Goal: Obtain resource: Download file/media

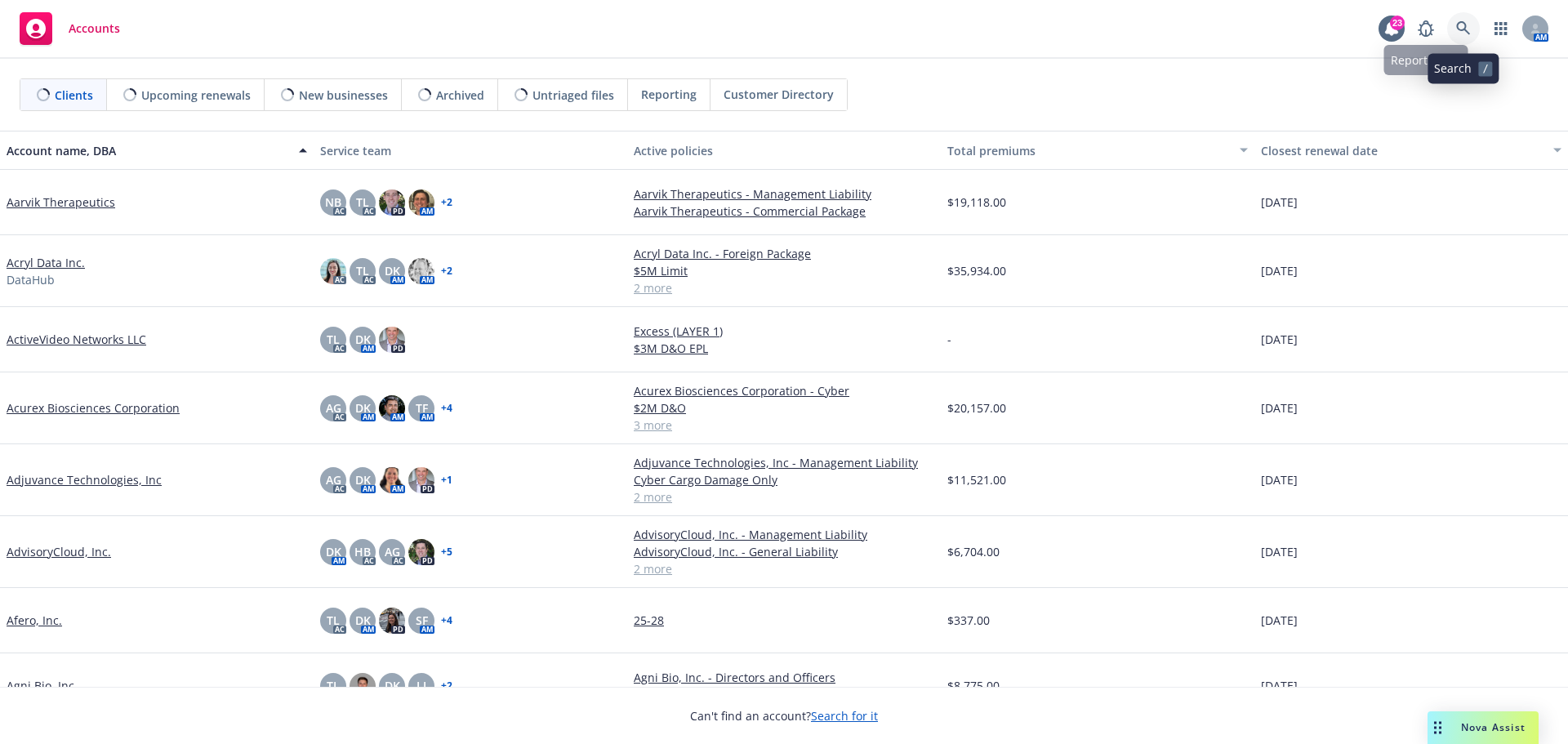
click at [1462, 28] on icon at bounding box center [1464, 28] width 15 height 15
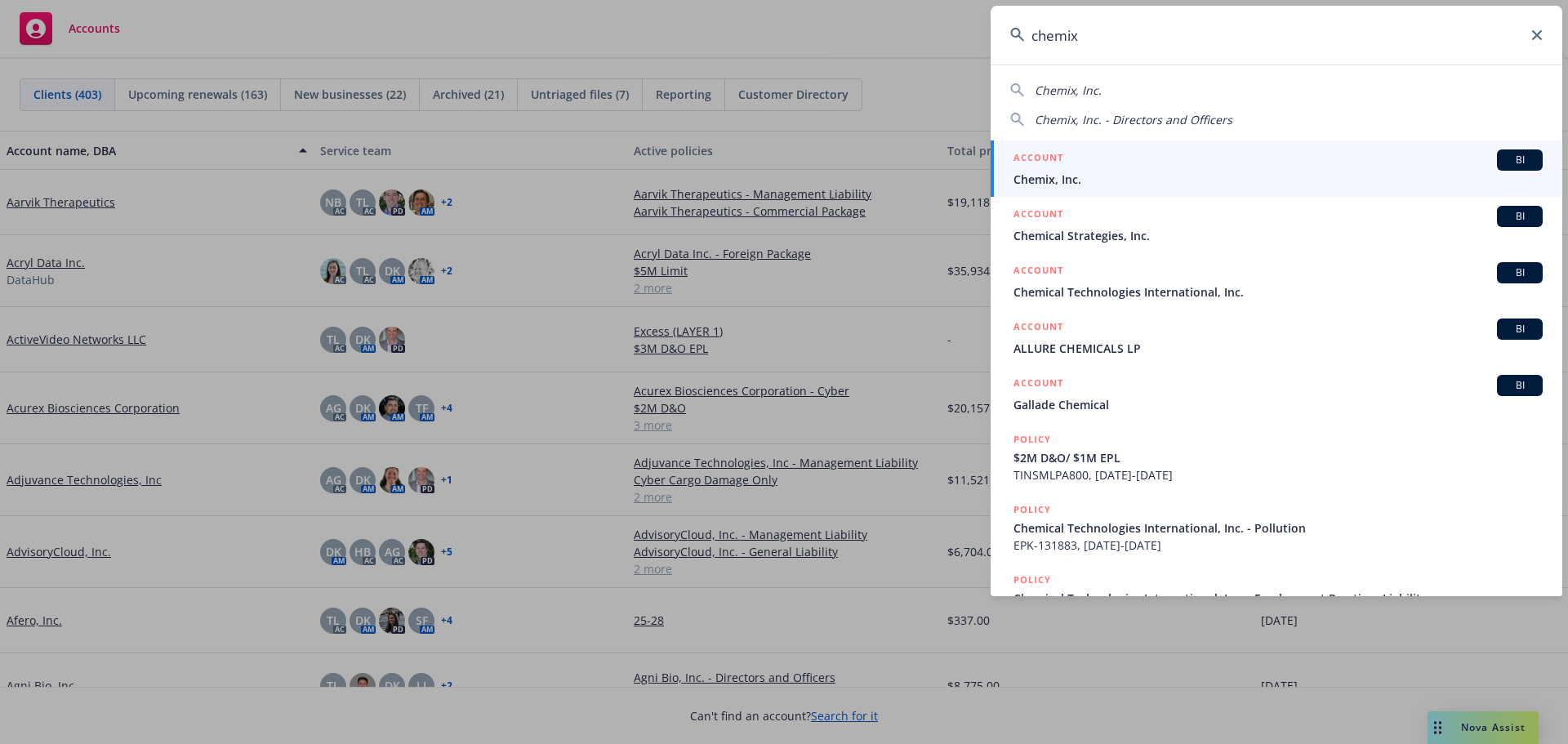
type input "chemix"
click at [1061, 171] on span "Chemix, Inc." at bounding box center [1278, 179] width 529 height 18
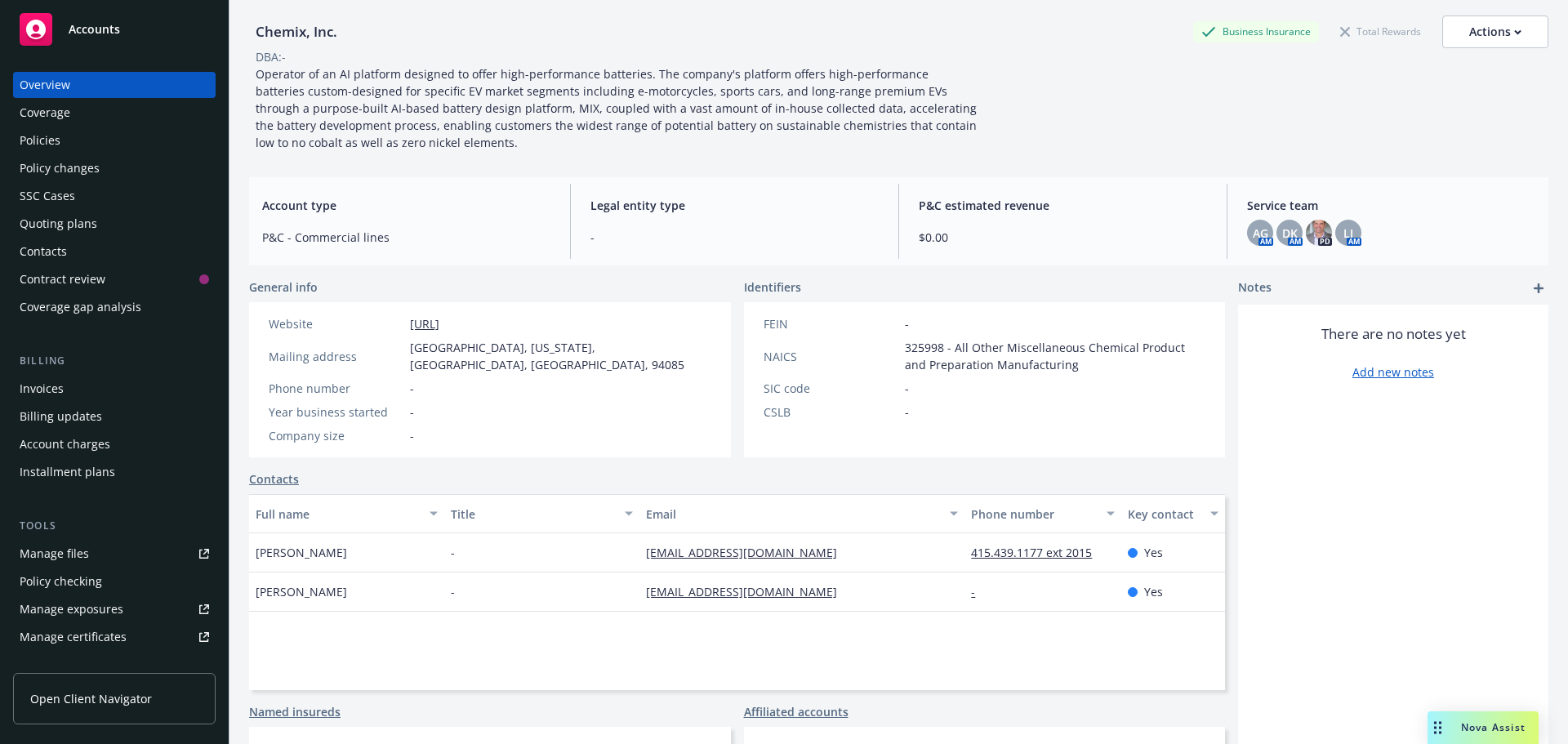
scroll to position [164, 0]
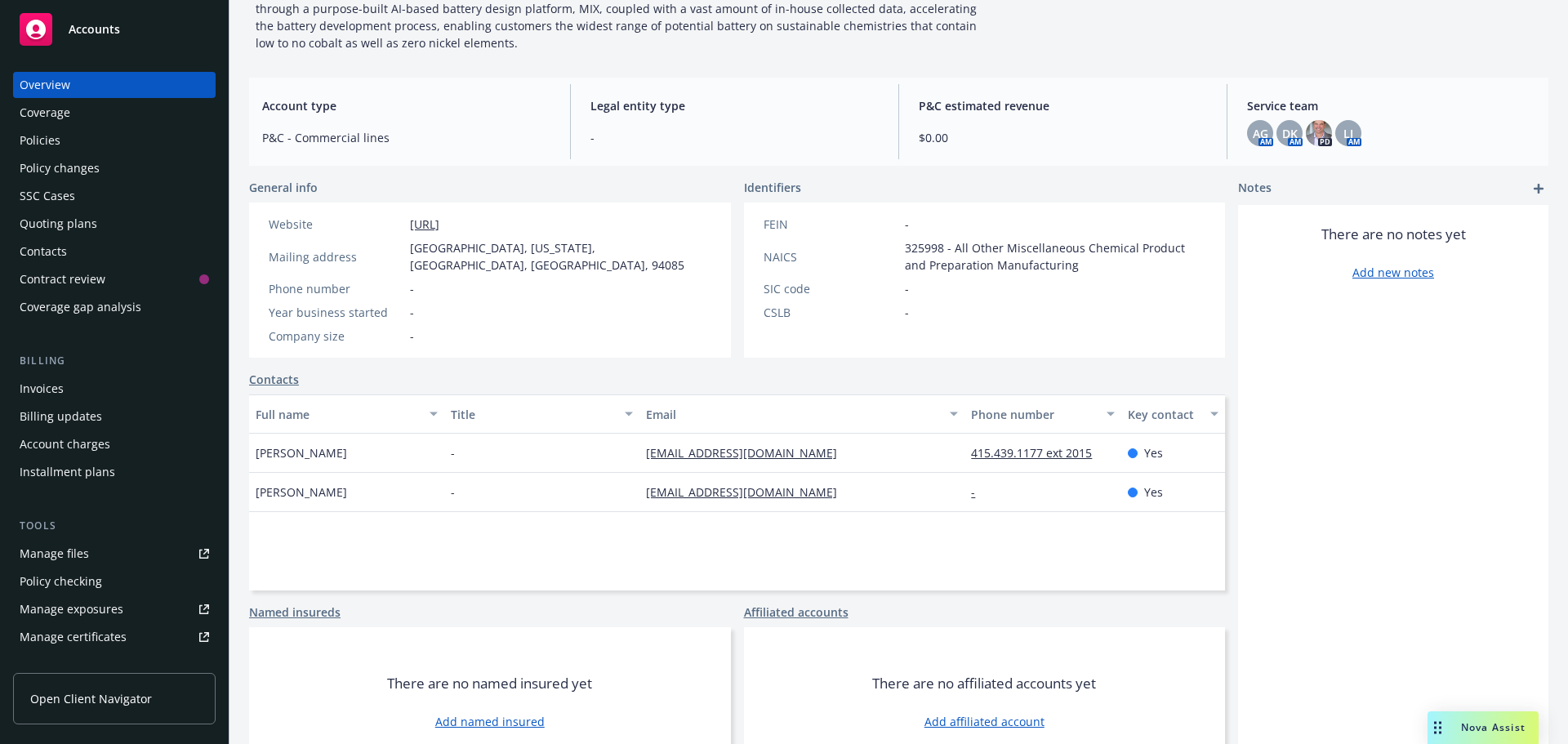
click at [288, 371] on link "Contacts" at bounding box center [274, 379] width 50 height 18
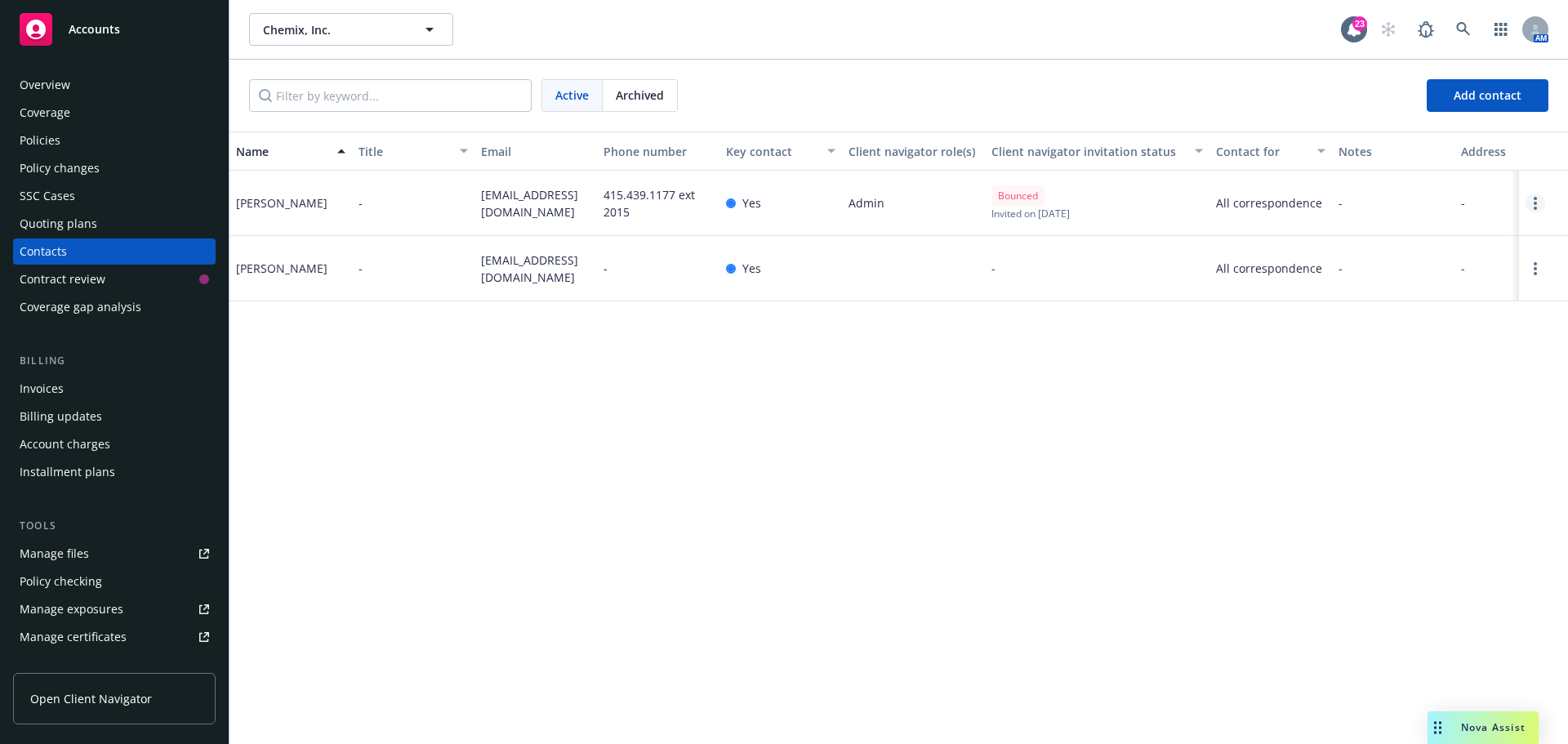
click at [1532, 200] on link "Open options" at bounding box center [1535, 203] width 19 height 19
click at [1427, 109] on link "Edit contact" at bounding box center [1460, 111] width 127 height 33
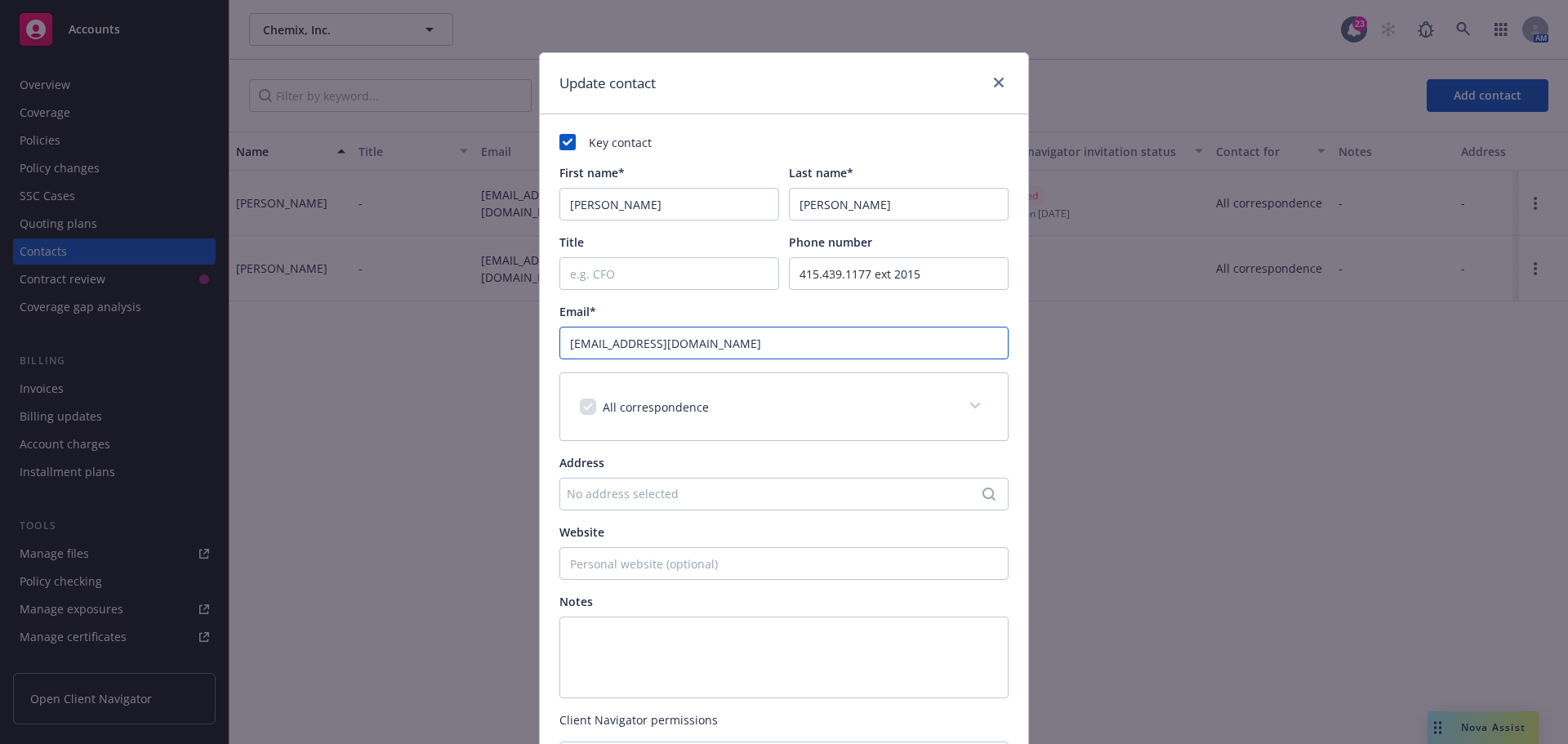
click at [755, 343] on input "[EMAIL_ADDRESS][DOMAIN_NAME]" at bounding box center [784, 342] width 449 height 33
drag, startPoint x: 763, startPoint y: 344, endPoint x: 548, endPoint y: 347, distance: 215.0
click at [548, 347] on div "Key contact First name* [PERSON_NAME] Last name* [PERSON_NAME] Title Phone numb…" at bounding box center [784, 496] width 488 height 763
paste input "example@email.com"
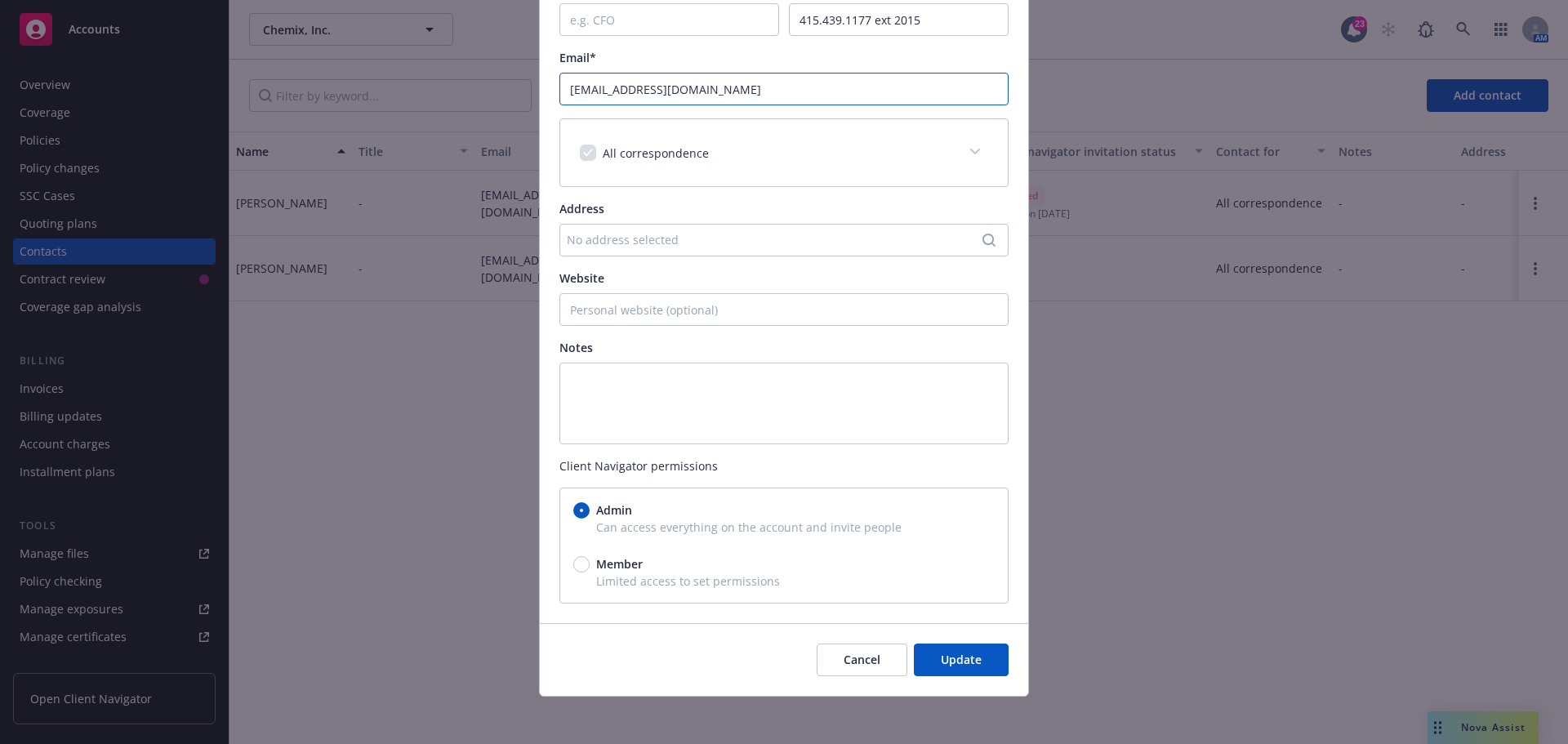
scroll to position [259, 0]
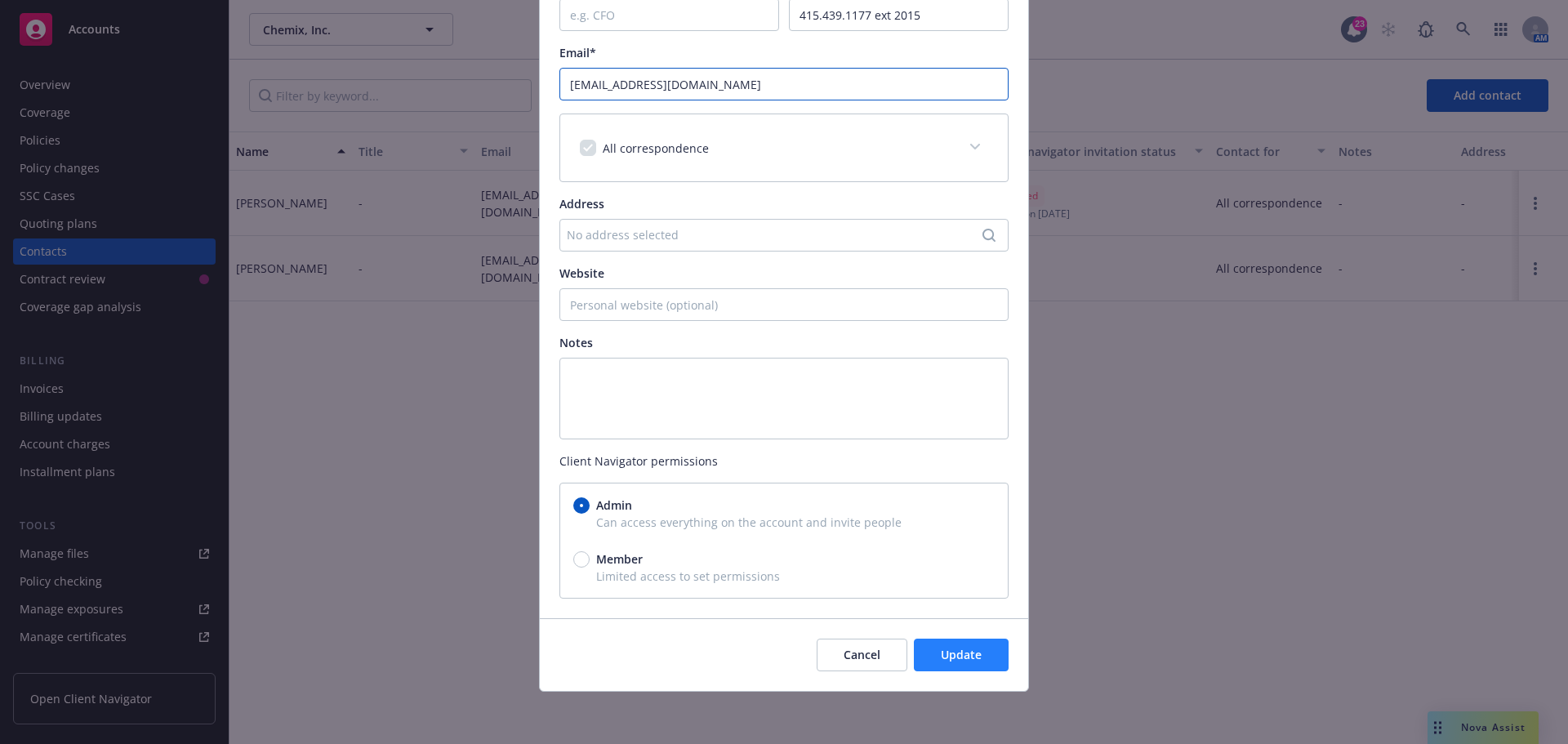
type input "[EMAIL_ADDRESS][DOMAIN_NAME]"
click at [955, 660] on span "Update" at bounding box center [960, 655] width 41 height 16
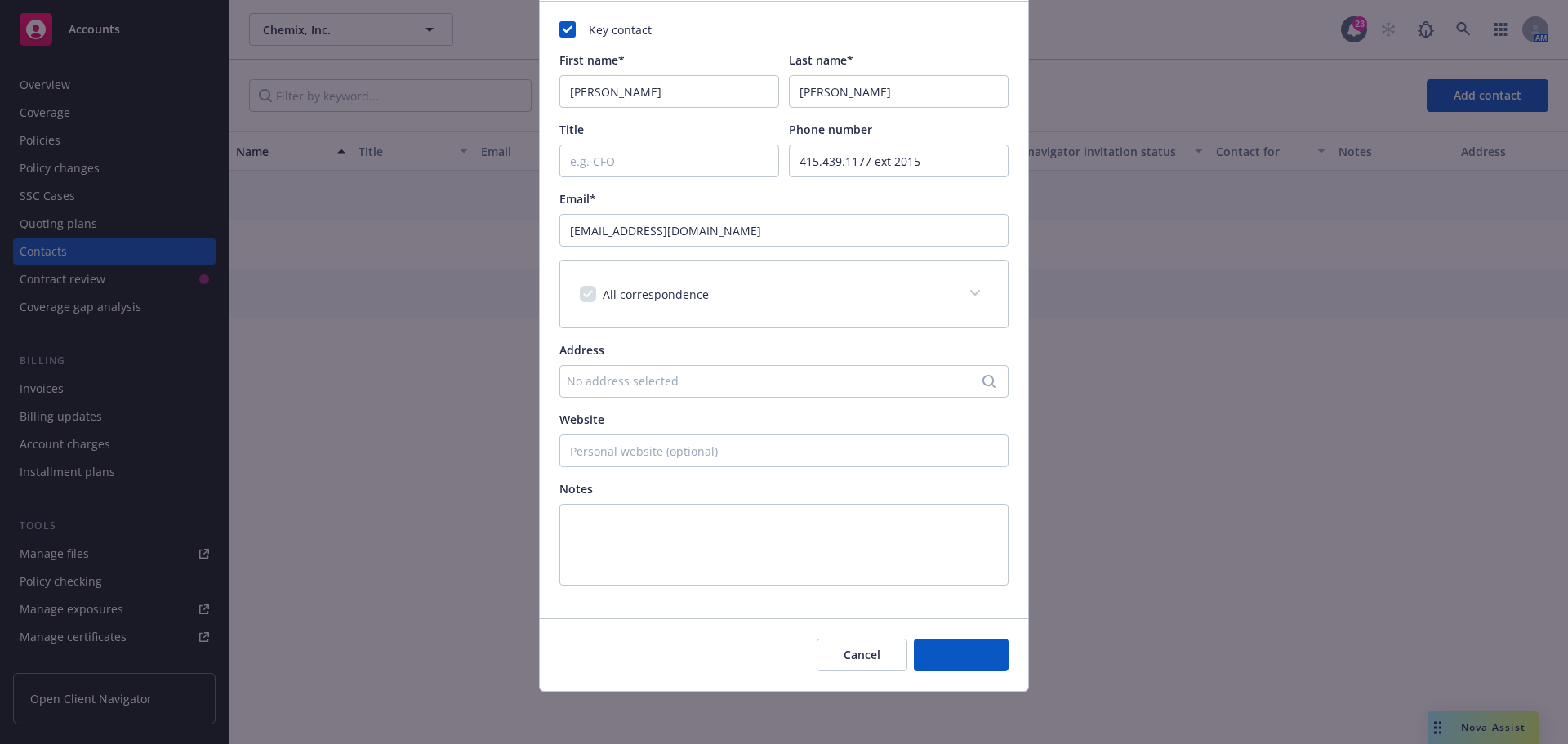
scroll to position [113, 0]
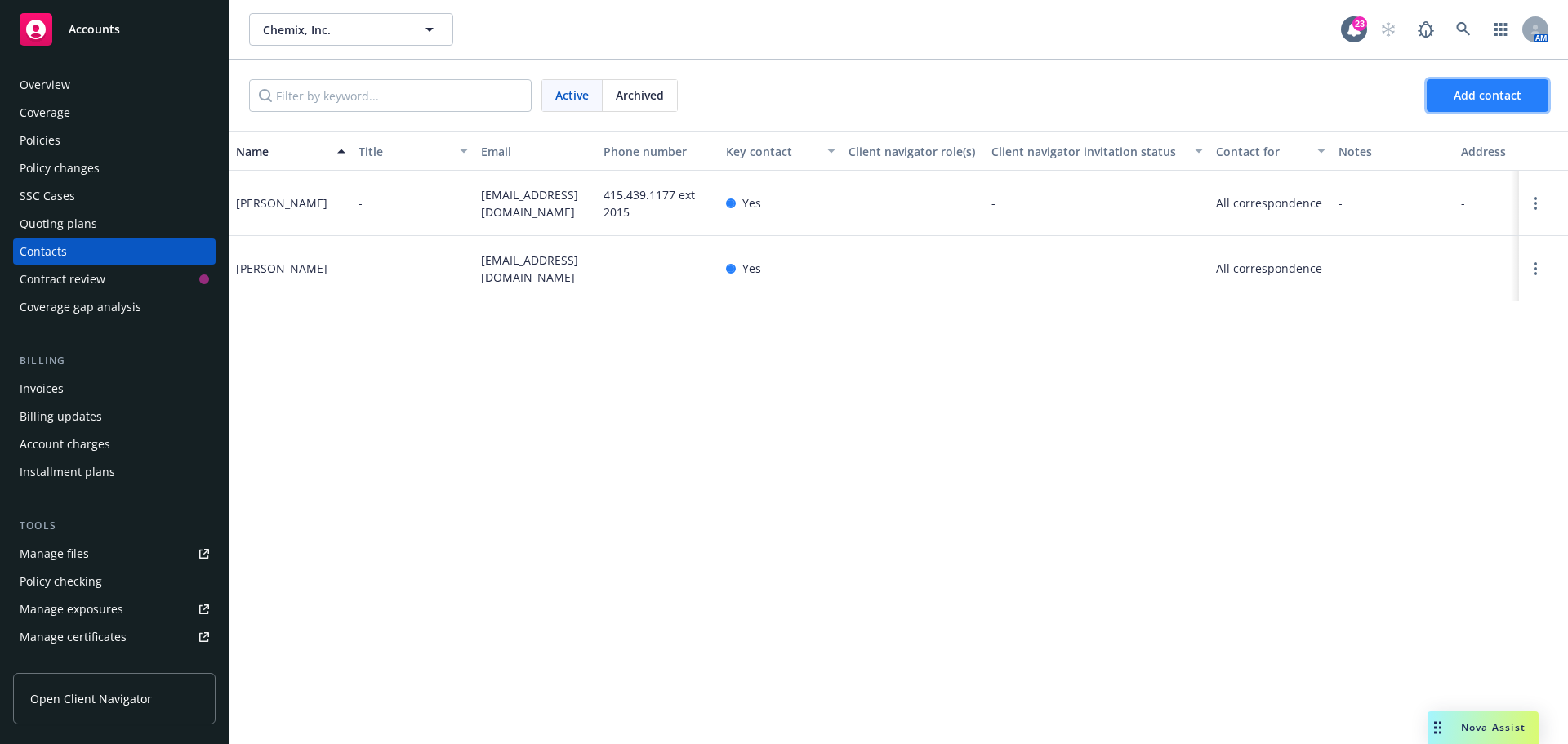
click at [1508, 99] on span "Add contact" at bounding box center [1487, 95] width 68 height 16
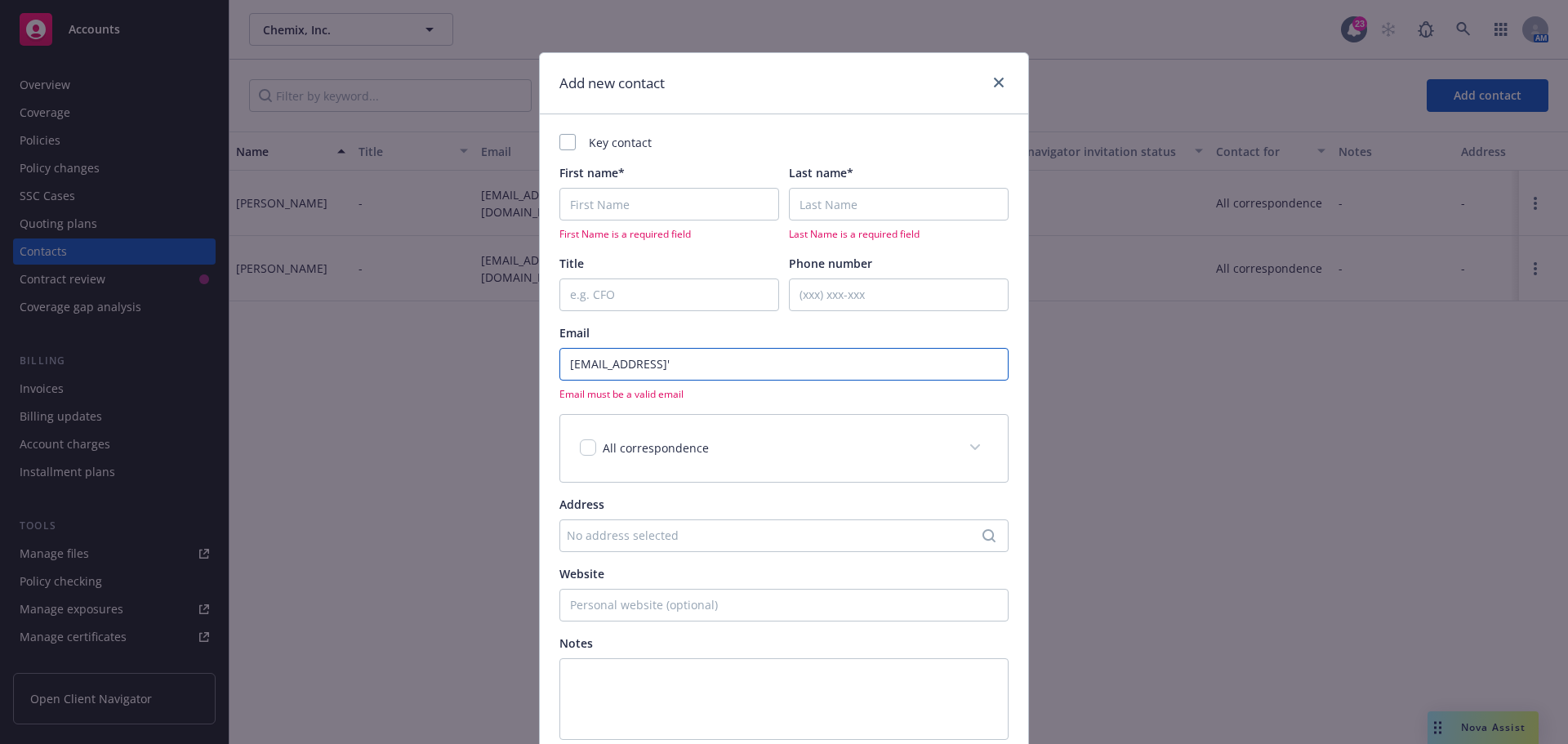
click at [729, 357] on input "[EMAIL_ADDRESS]'" at bounding box center [784, 364] width 449 height 33
click at [703, 360] on input "[EMAIL_ADDRESS]'" at bounding box center [784, 364] width 449 height 33
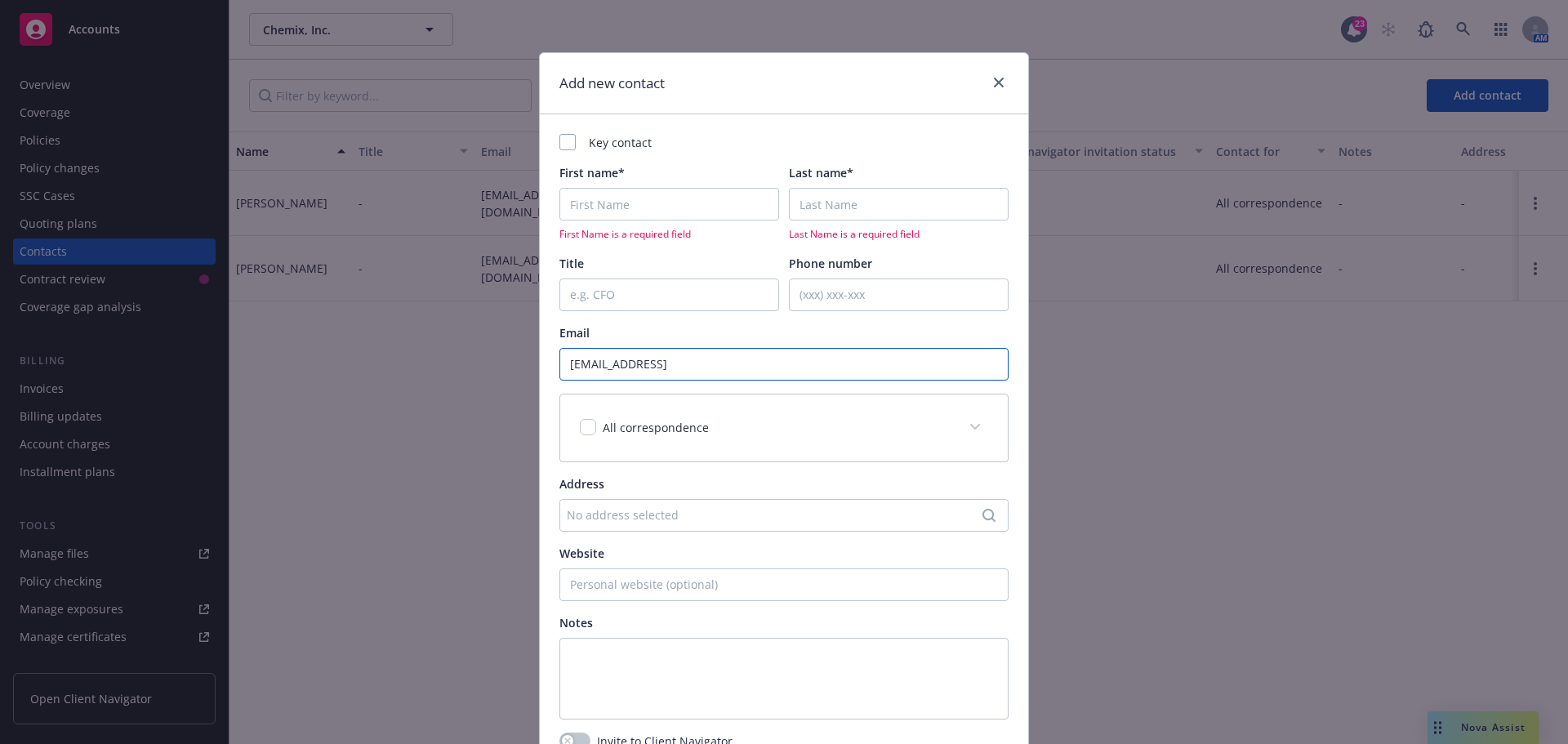
click at [565, 364] on input "[EMAIL_ADDRESS]" at bounding box center [784, 364] width 449 height 33
type input "[EMAIL_ADDRESS]"
click at [580, 428] on input "checkbox" at bounding box center [588, 428] width 17 height 17
checkbox input "true"
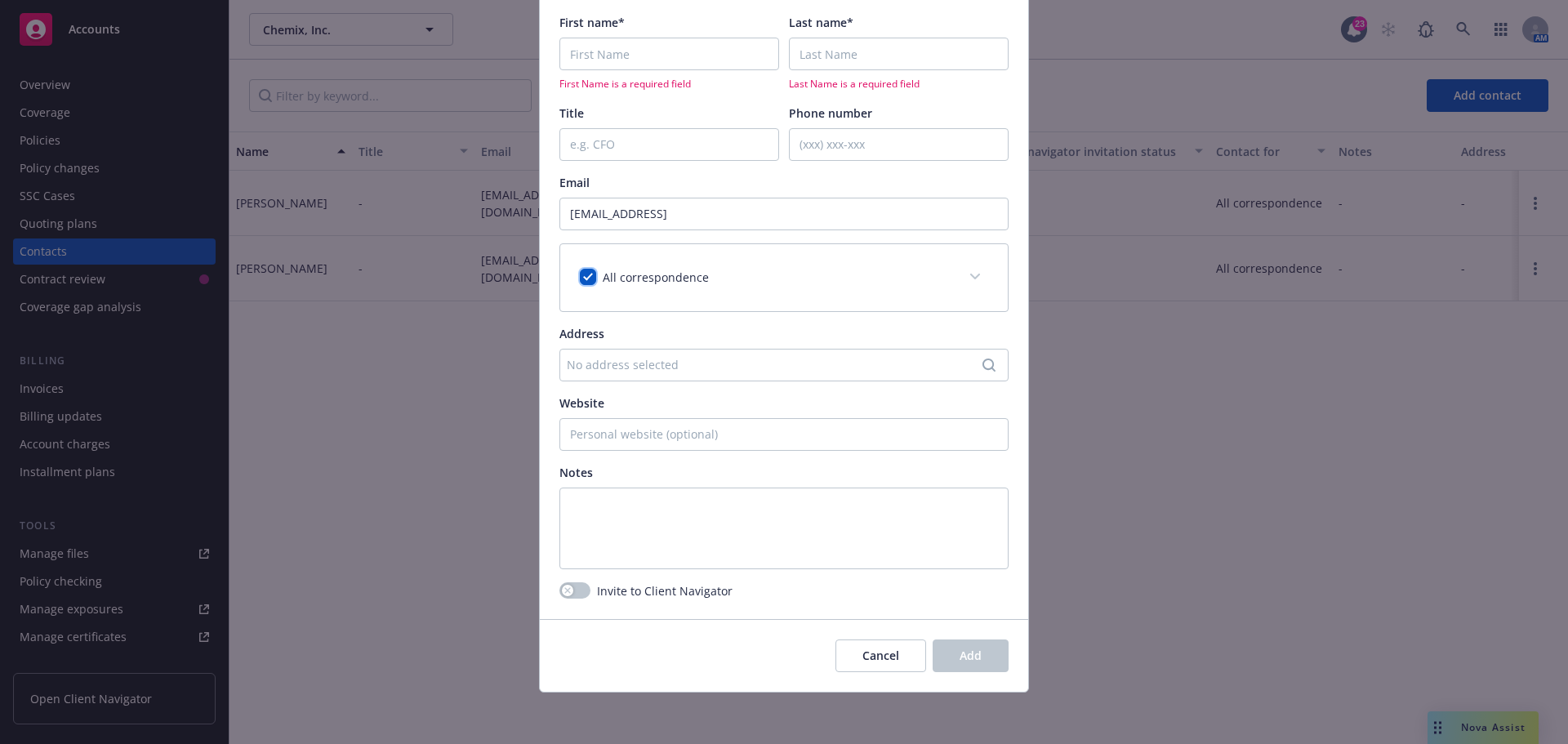
scroll to position [151, 0]
click at [570, 592] on button "button" at bounding box center [574, 590] width 31 height 17
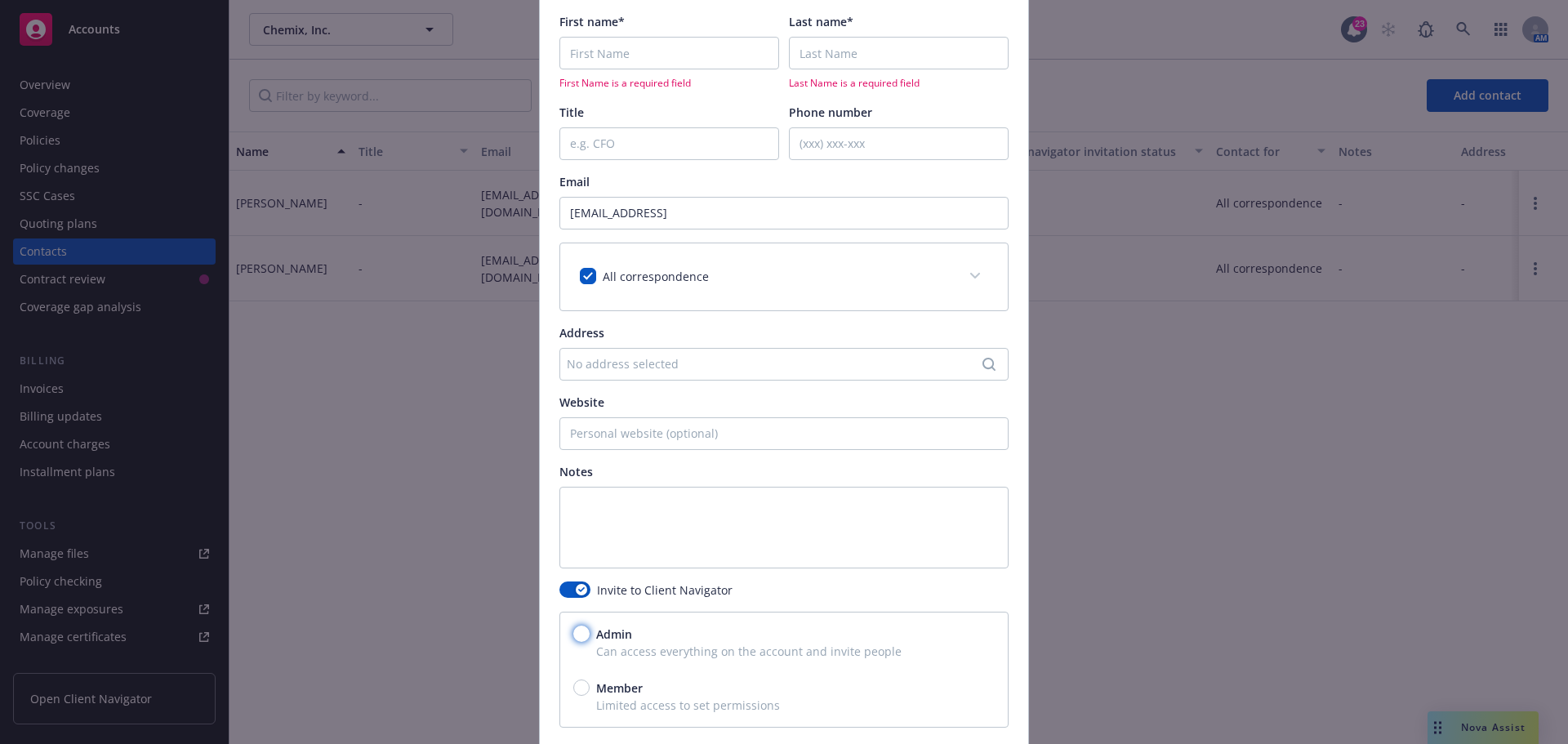
click at [577, 634] on input "Admin" at bounding box center [582, 634] width 17 height 17
radio input "true"
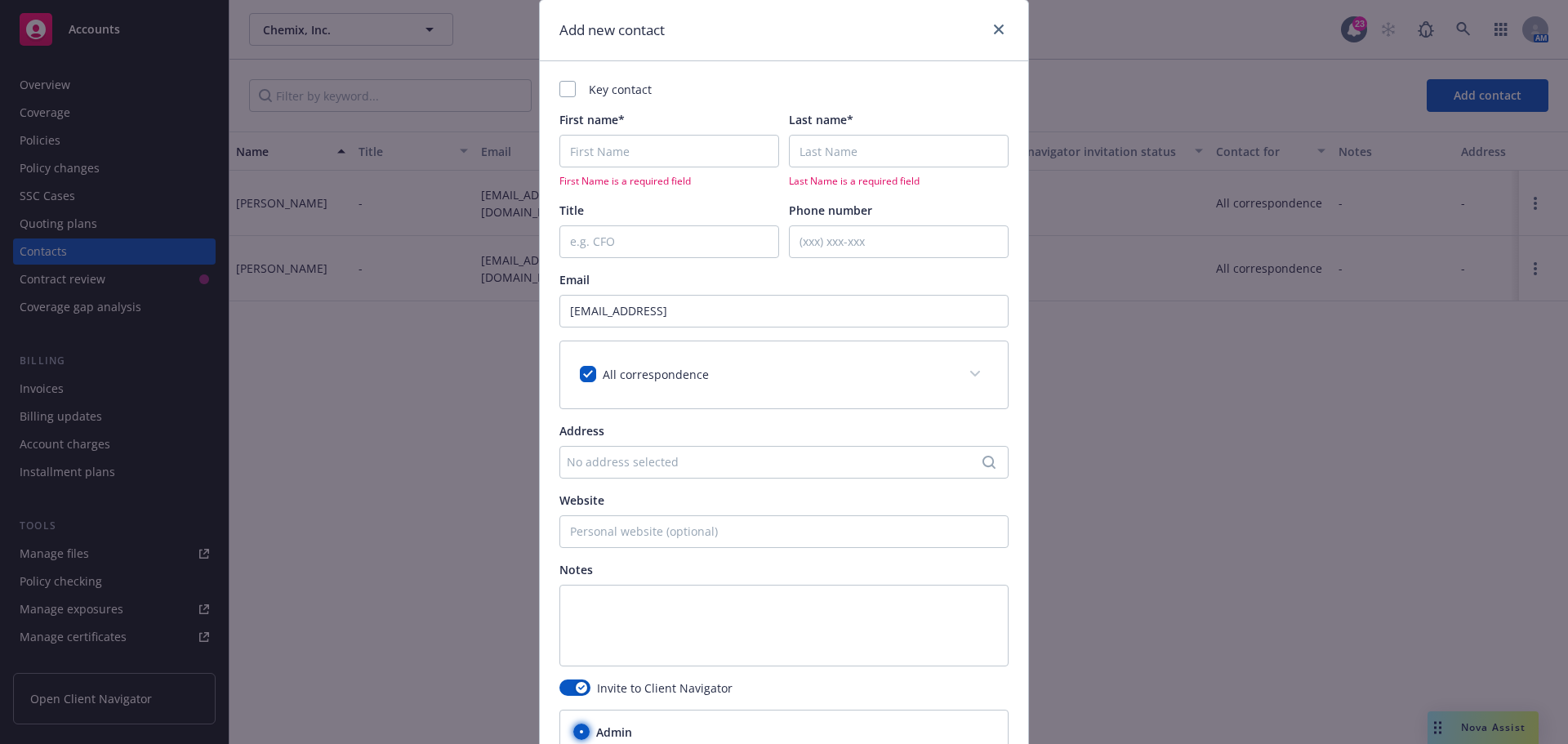
scroll to position [0, 0]
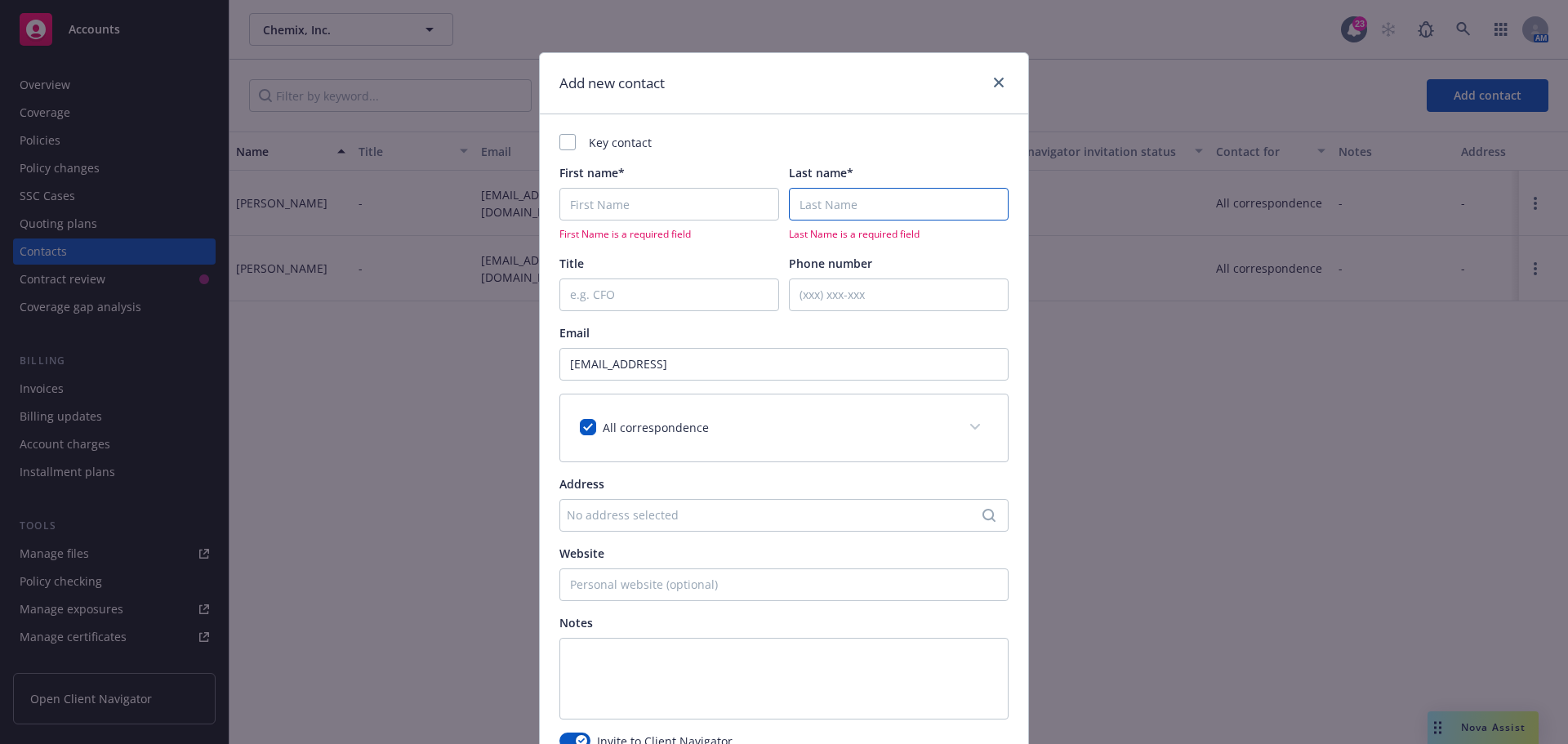
click at [841, 209] on input "Last name*" at bounding box center [898, 204] width 219 height 33
paste input "Kaixiang"
type input "Kaixiang"
click at [597, 205] on input "First name*" at bounding box center [668, 204] width 219 height 33
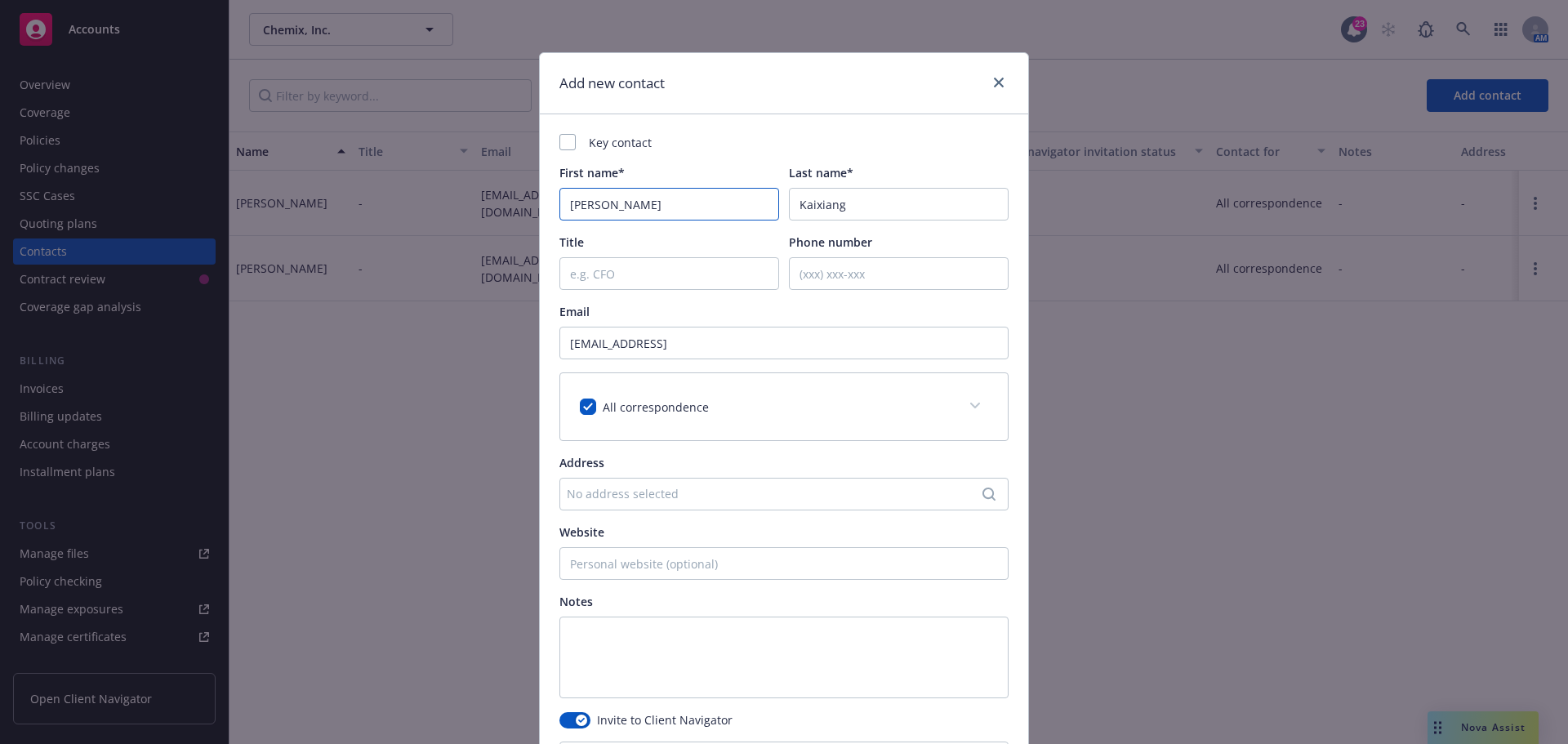
type input "[PERSON_NAME]"
click at [806, 300] on div "Key contact First name* [PERSON_NAME] Last name* Kaixiang Title Phone number Em…" at bounding box center [784, 416] width 449 height 564
drag, startPoint x: 860, startPoint y: 205, endPoint x: 781, endPoint y: 209, distance: 79.1
click at [781, 209] on div "First name* [PERSON_NAME] Last name* [PERSON_NAME]" at bounding box center [784, 193] width 449 height 57
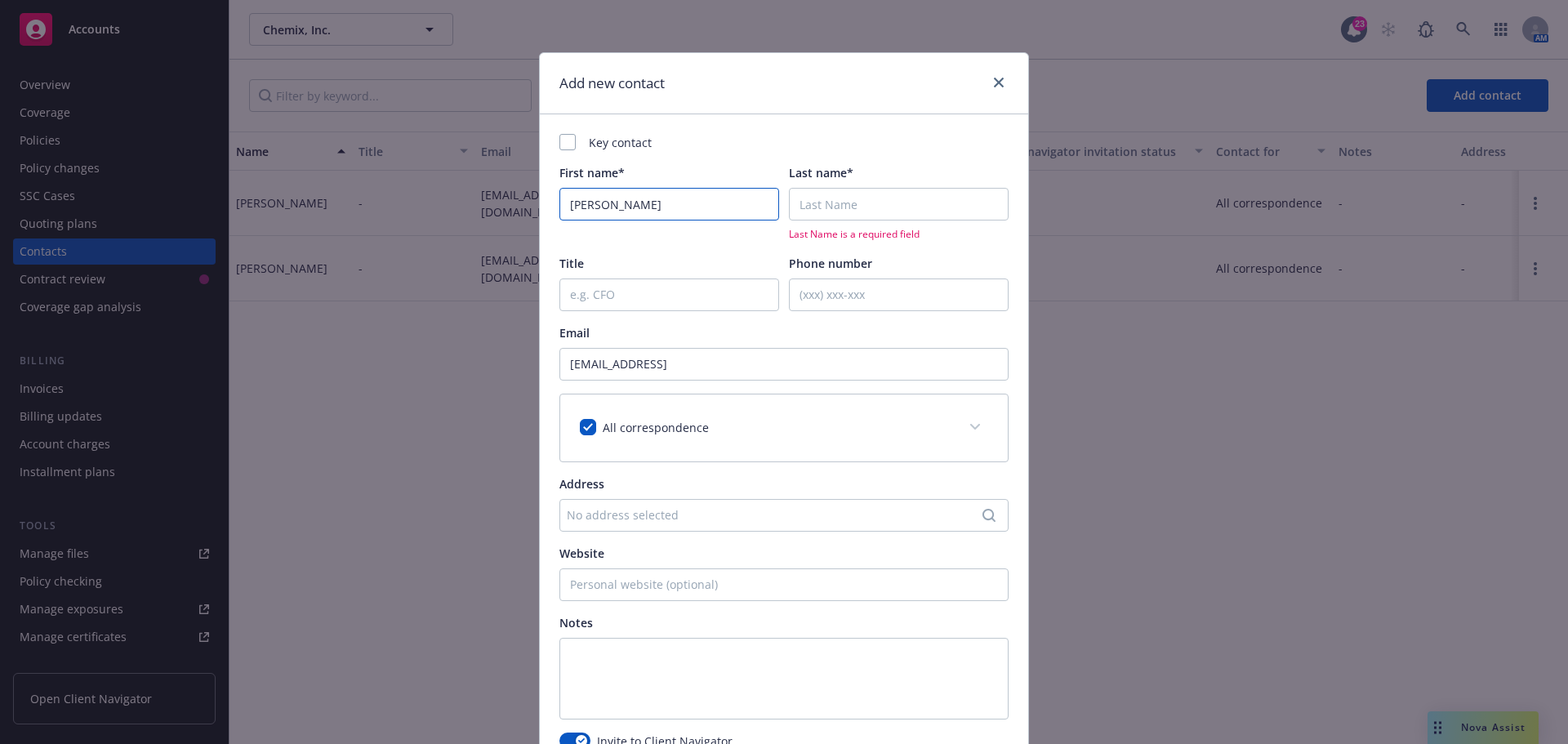
click at [578, 207] on input "[PERSON_NAME]" at bounding box center [668, 204] width 219 height 33
type input "L"
paste input "Kaixiang"
type input "Kaixiang"
click at [804, 206] on input "Last name*" at bounding box center [898, 204] width 219 height 33
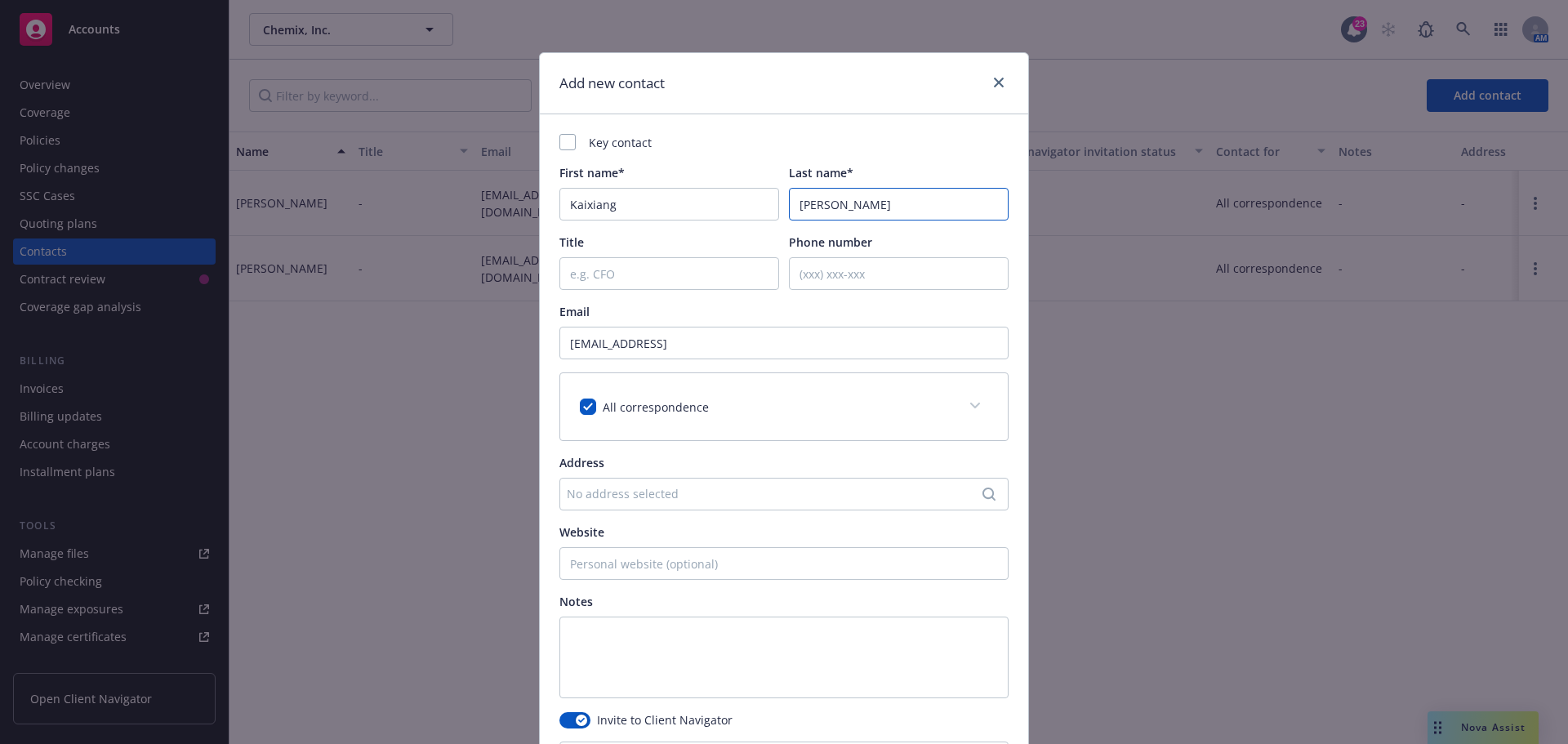
type input "[PERSON_NAME]"
click at [621, 275] on input "Title" at bounding box center [668, 273] width 219 height 33
paste input "Co-founder and CEO"
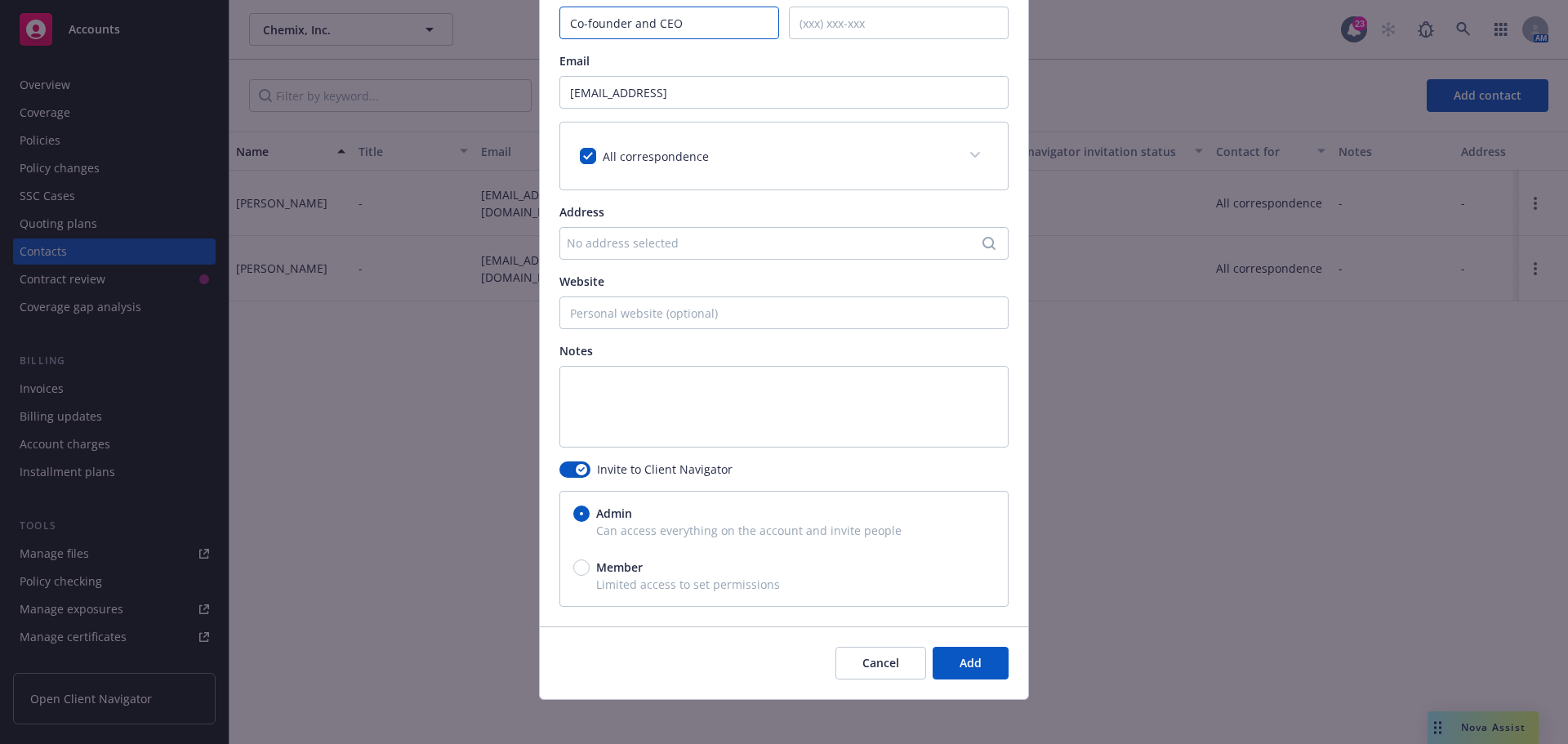
scroll to position [259, 0]
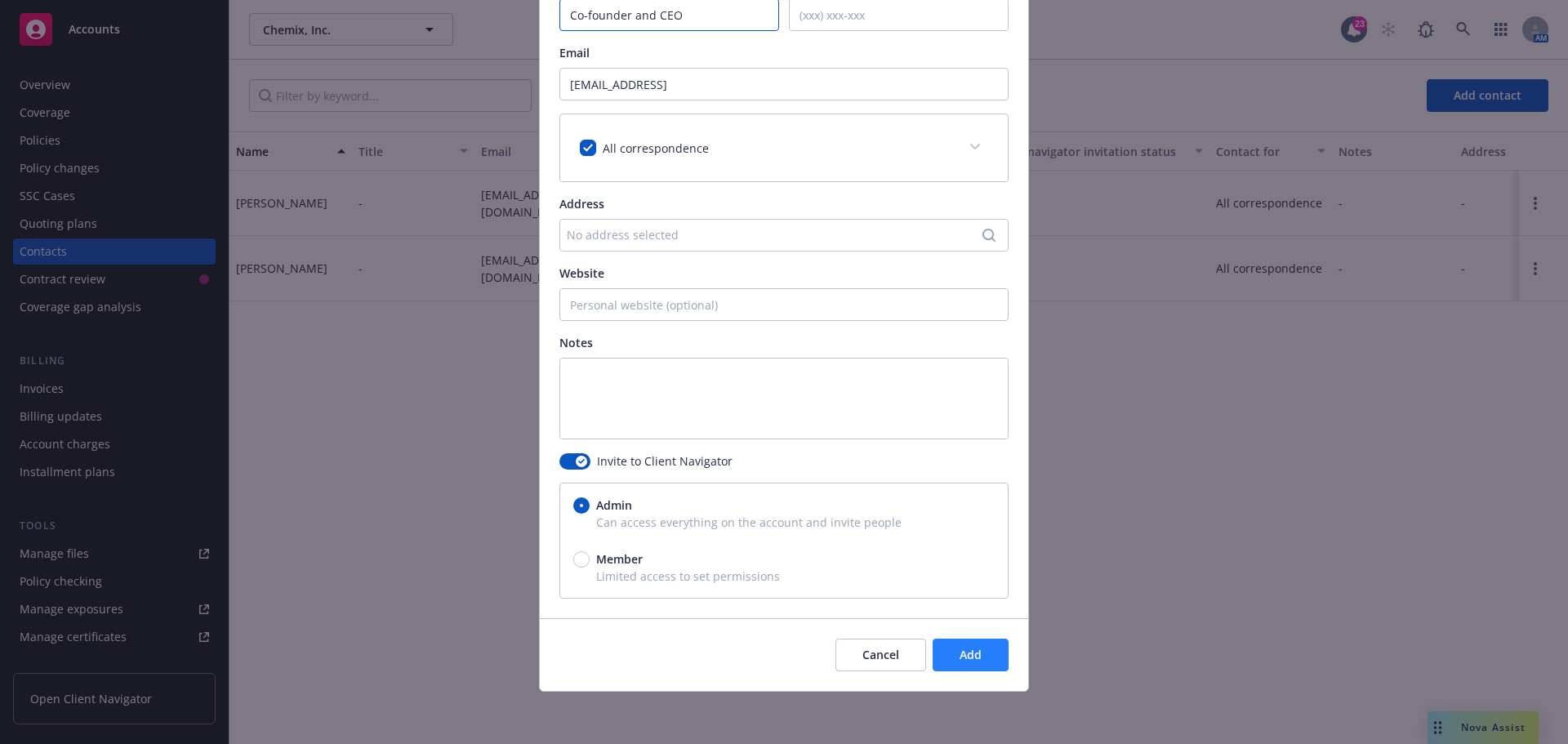
type input "Co-founder and CEO"
click at [976, 659] on button "Add" at bounding box center [970, 655] width 76 height 33
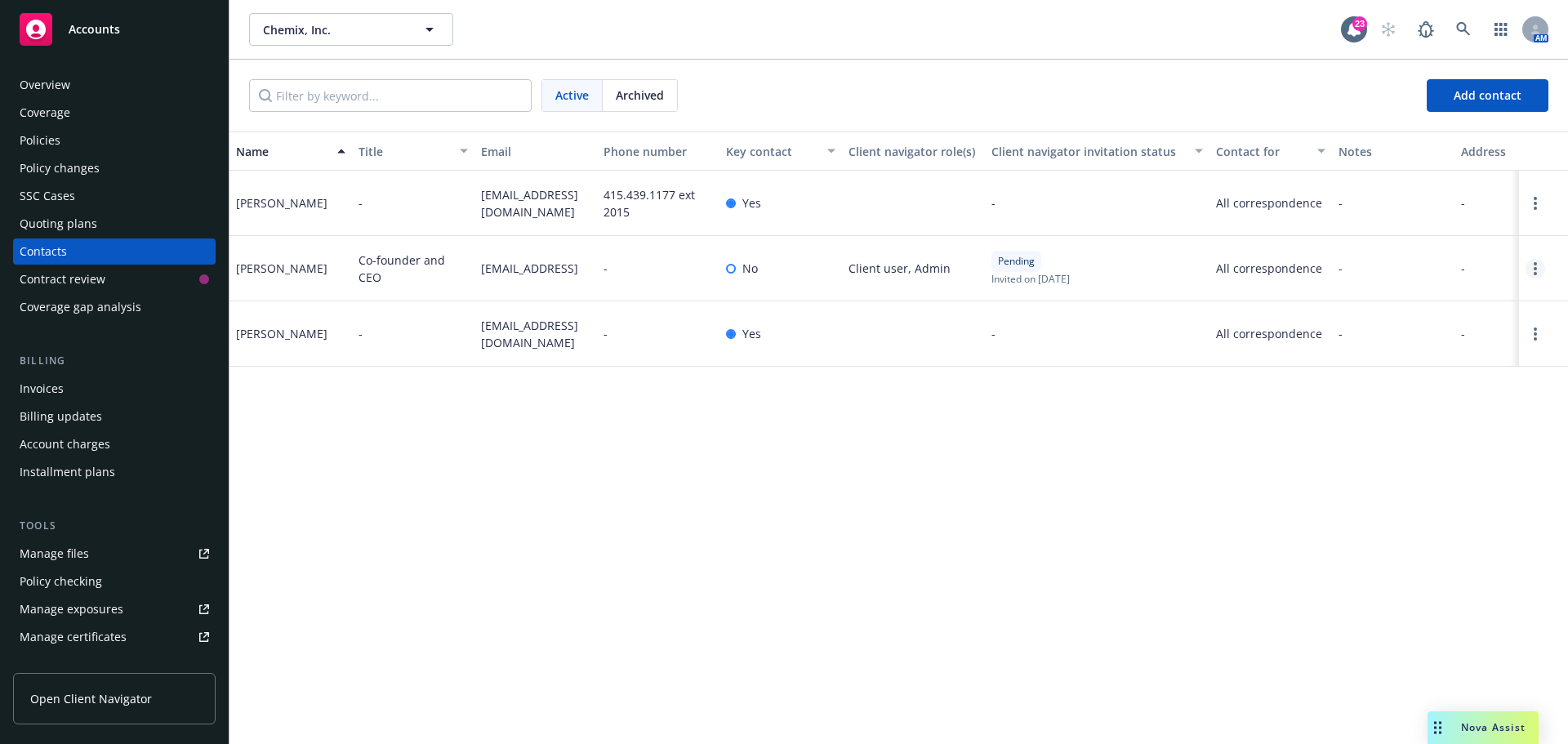
click at [1539, 271] on link "Open options" at bounding box center [1535, 268] width 19 height 19
click at [1455, 179] on link "Resend invite" at bounding box center [1460, 177] width 127 height 33
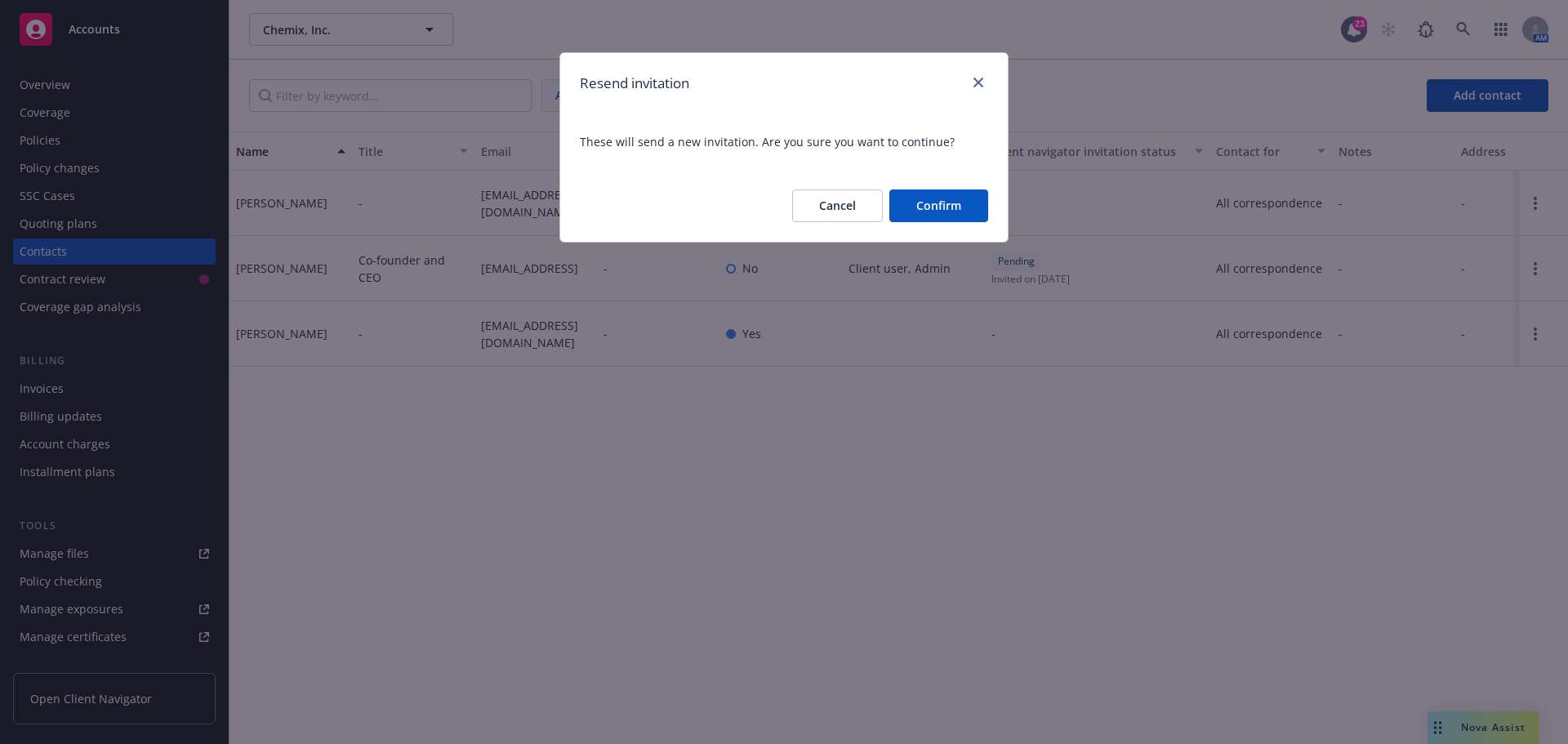
click at [933, 208] on button "Confirm" at bounding box center [938, 205] width 98 height 33
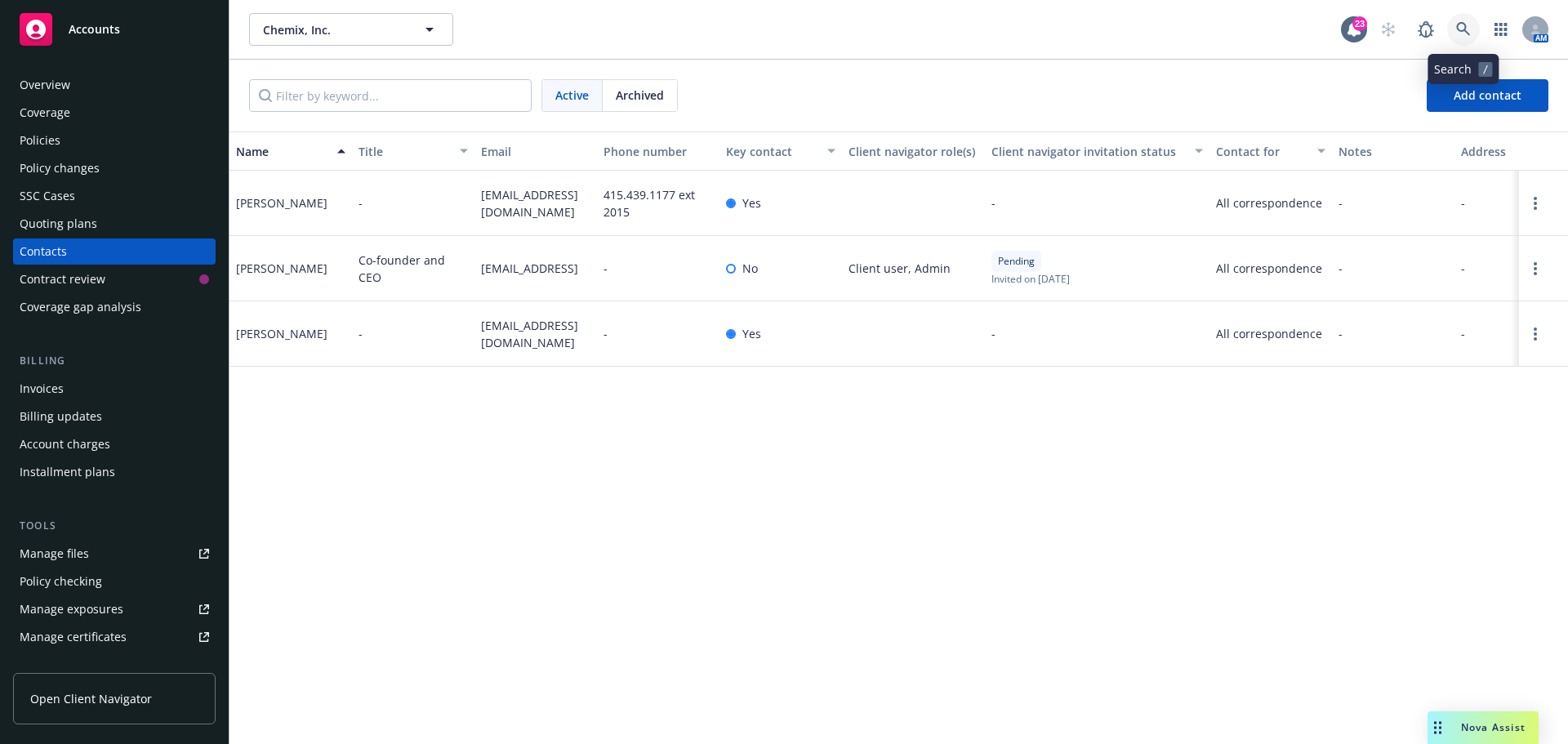
click at [1460, 36] on icon at bounding box center [1464, 29] width 15 height 15
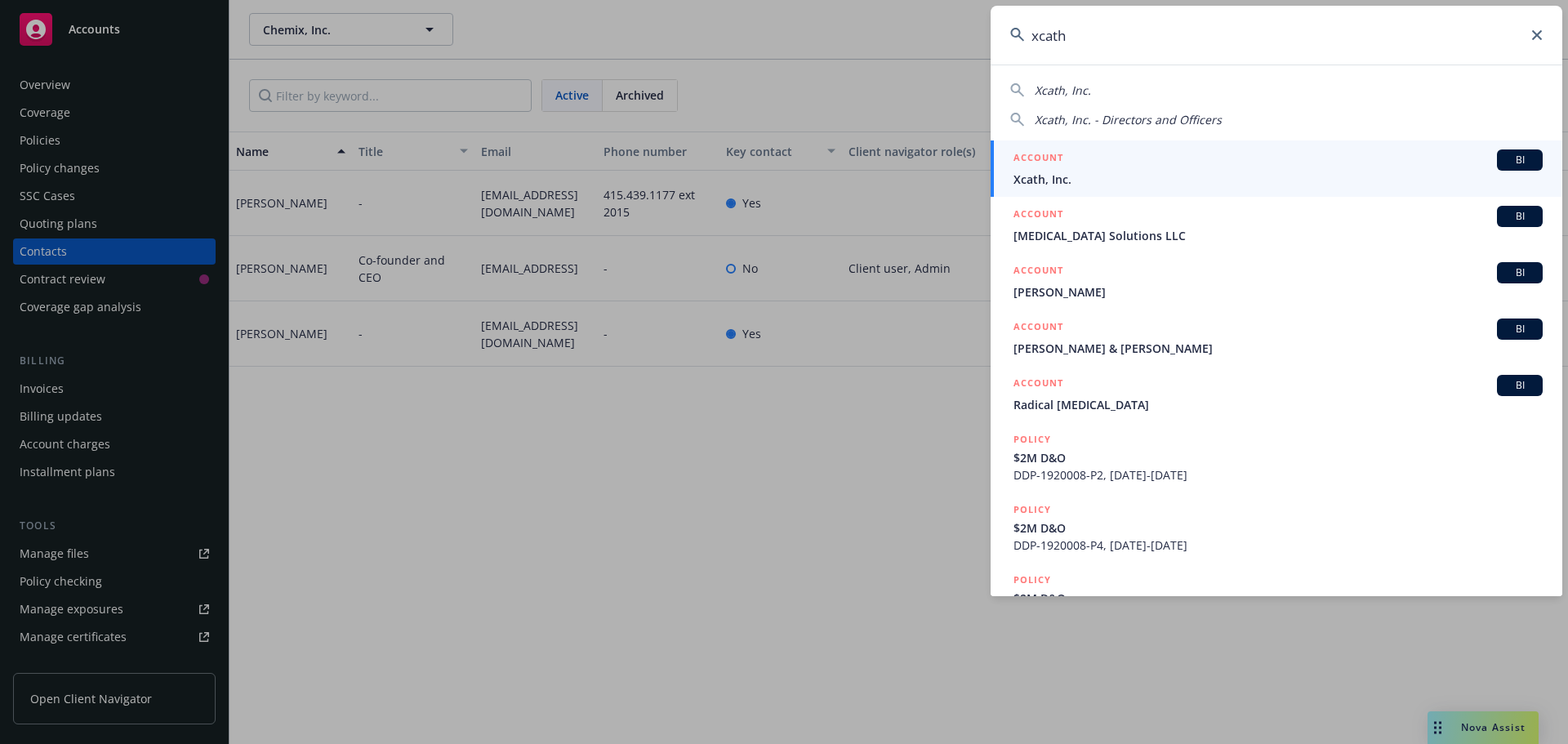
type input "xcath"
click at [1059, 175] on span "Xcath, Inc." at bounding box center [1278, 179] width 529 height 18
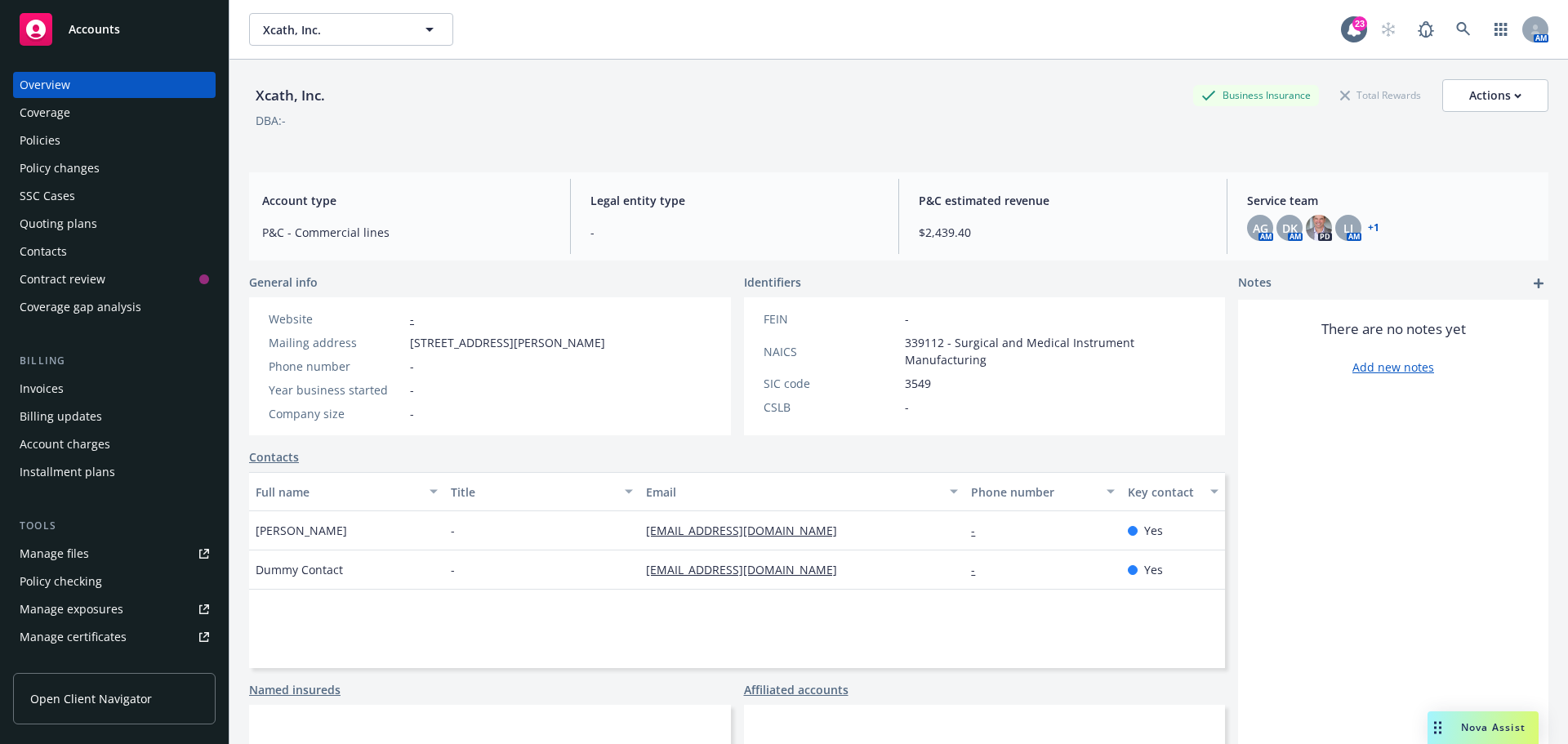
click at [45, 133] on div "Policies" at bounding box center [39, 140] width 41 height 26
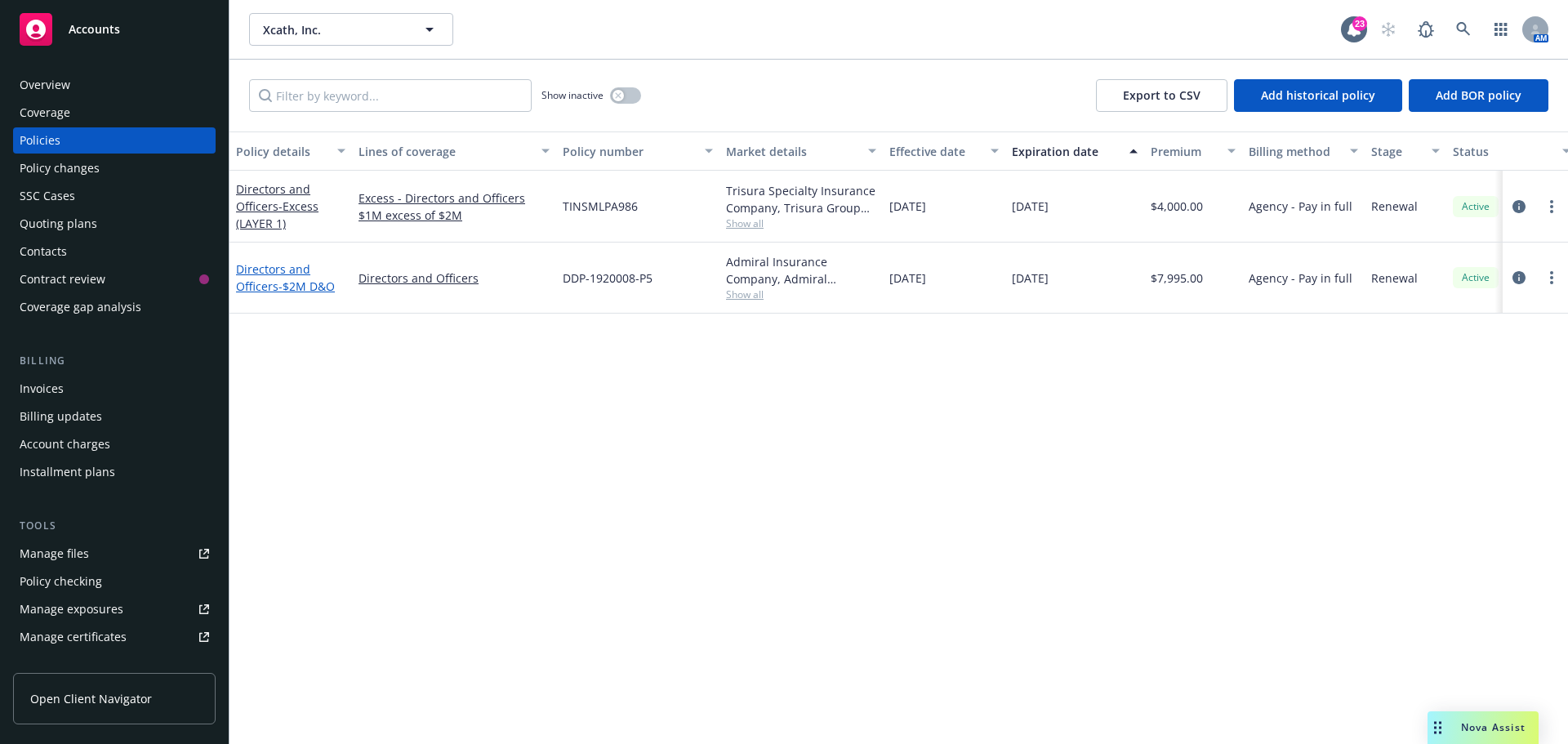
click at [268, 269] on link "Directors and Officers - $2M D&O" at bounding box center [285, 277] width 98 height 33
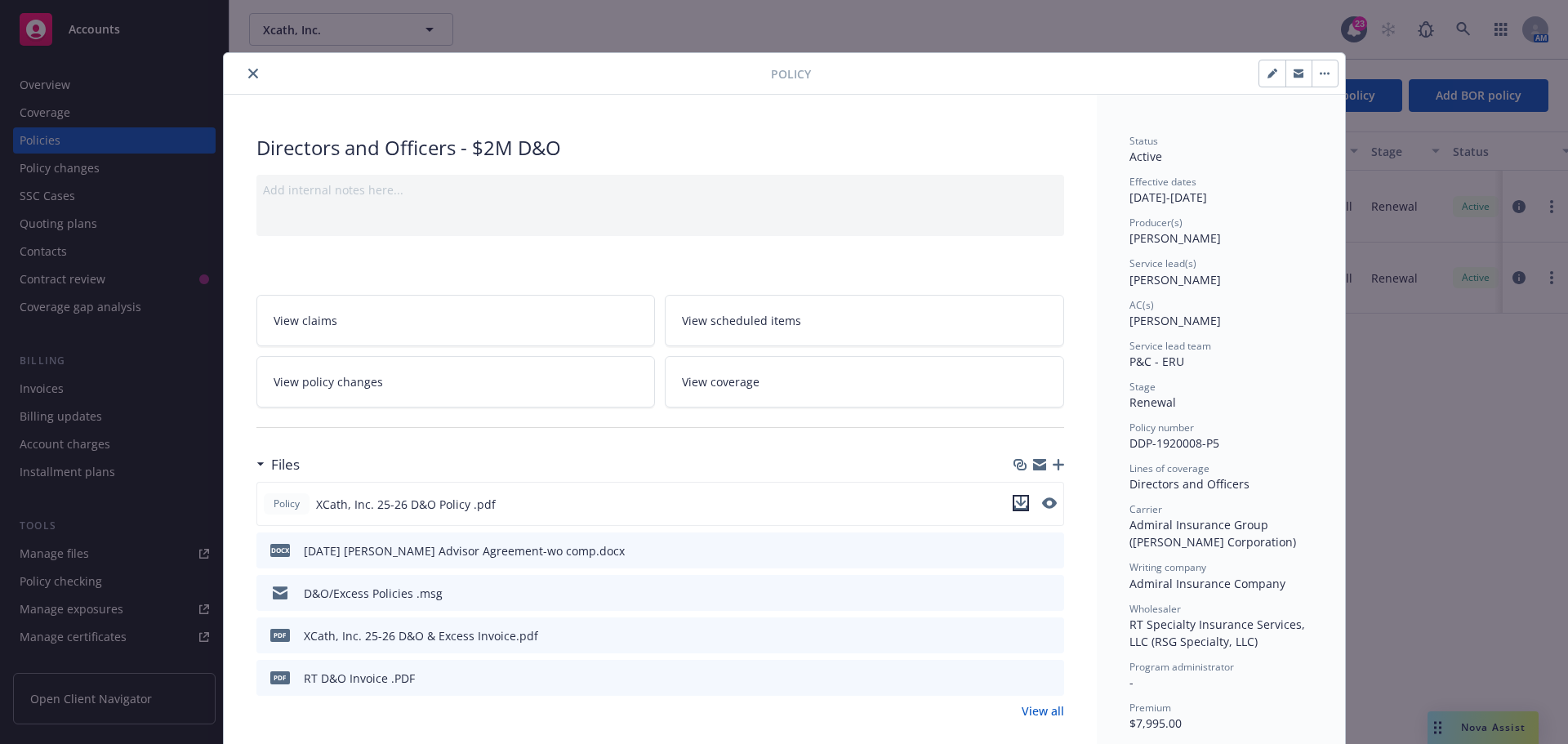
click at [1021, 505] on button "download file" at bounding box center [1021, 504] width 17 height 17
click at [248, 74] on icon "close" at bounding box center [253, 73] width 10 height 10
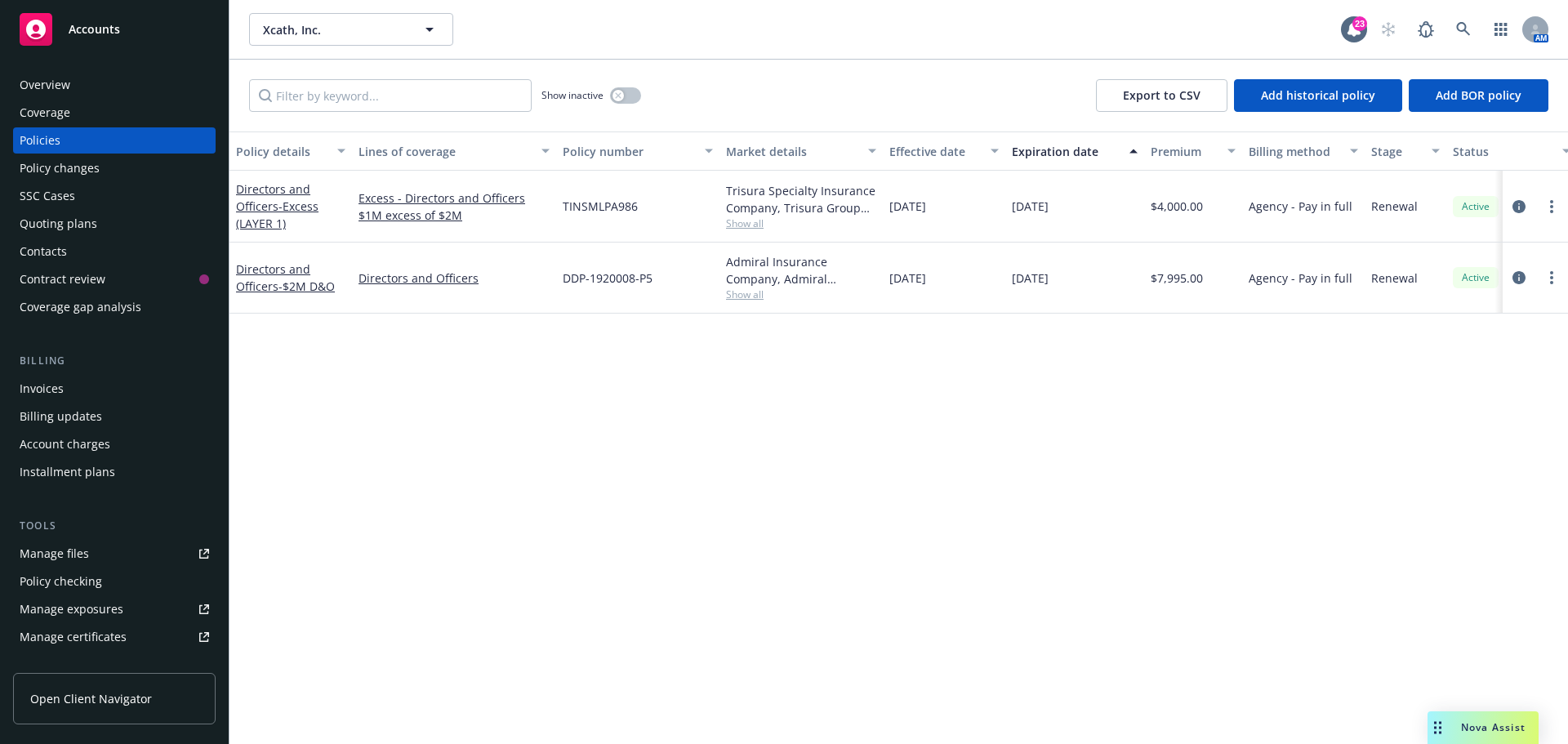
click at [56, 169] on div "Policy changes" at bounding box center [59, 168] width 80 height 26
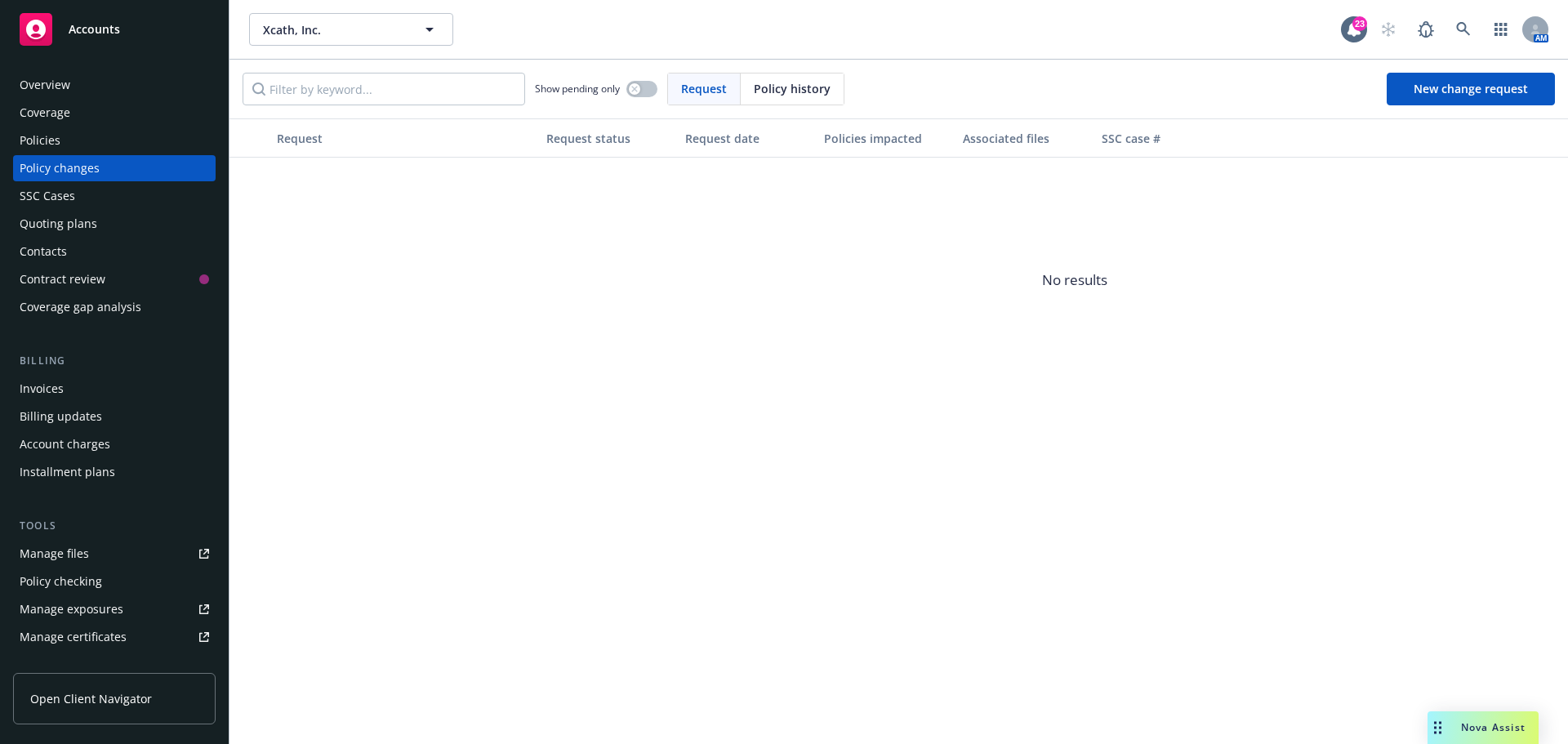
click at [77, 553] on div "Manage files" at bounding box center [53, 554] width 69 height 26
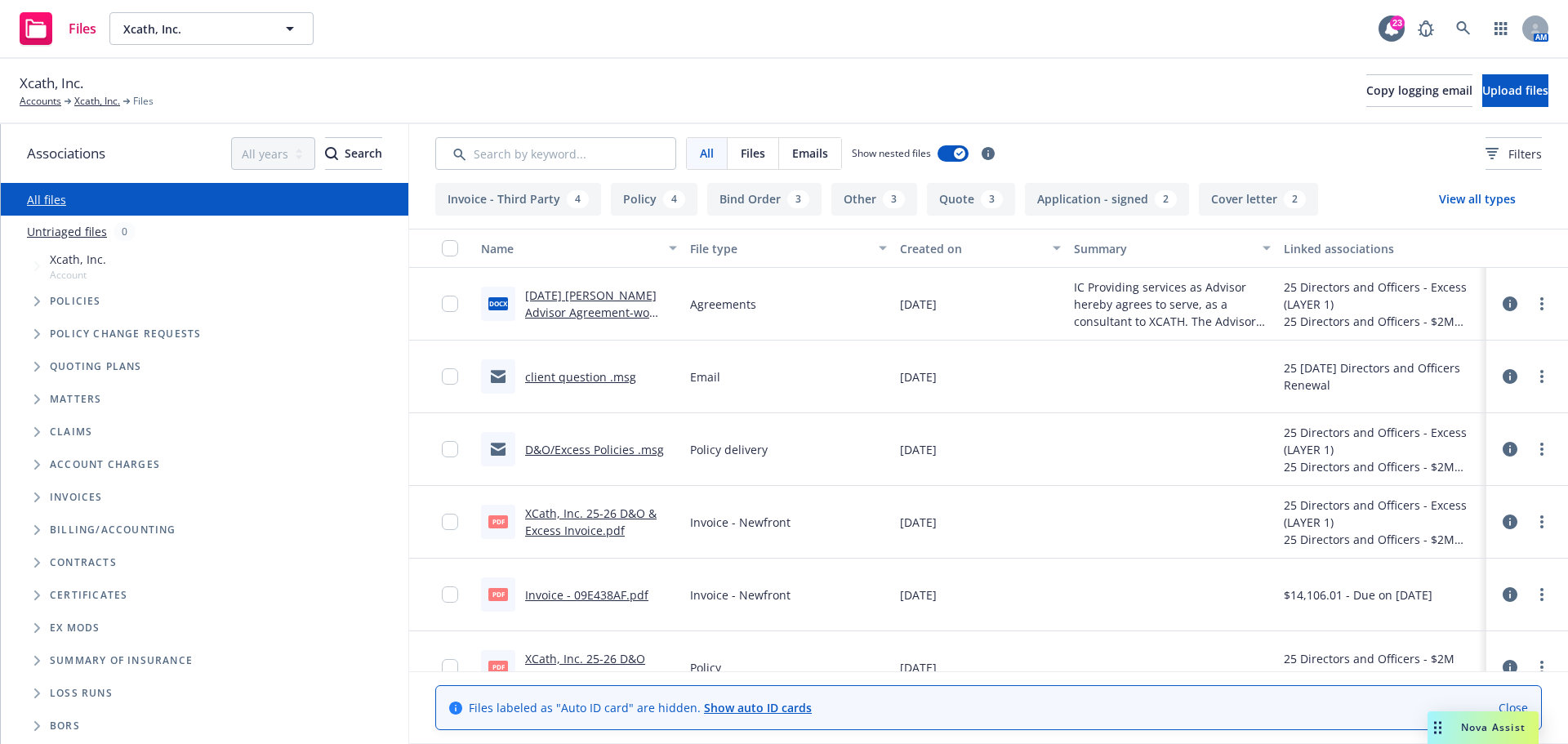
click at [37, 300] on icon "Tree Example" at bounding box center [37, 301] width 6 height 10
